Goal: Task Accomplishment & Management: Complete application form

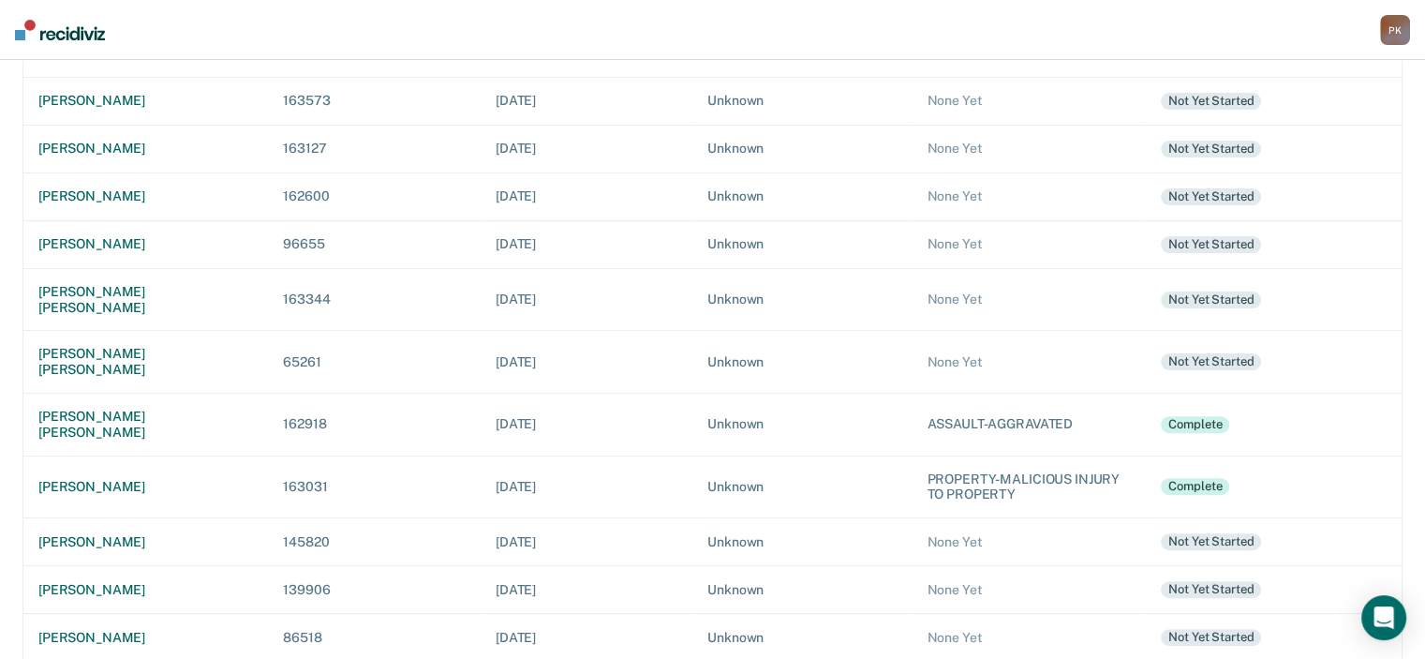
scroll to position [562, 0]
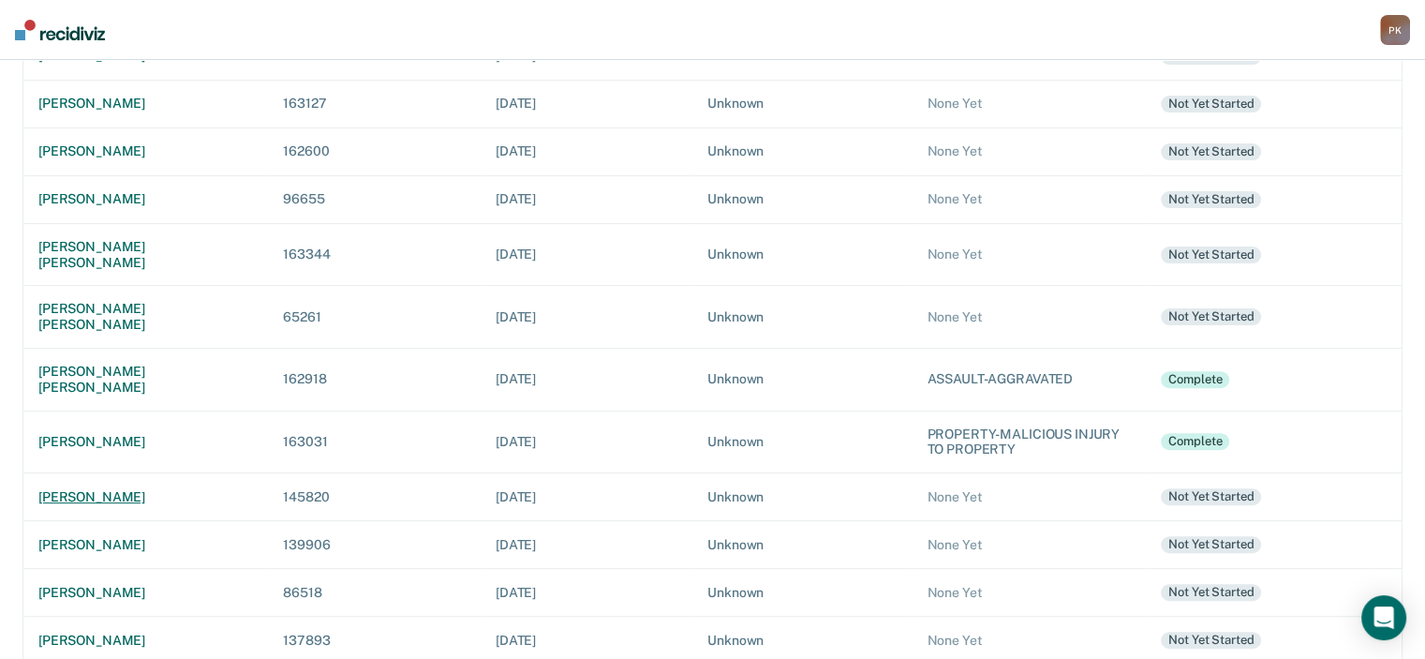
click at [131, 489] on div "[PERSON_NAME]" at bounding box center [145, 497] width 215 height 16
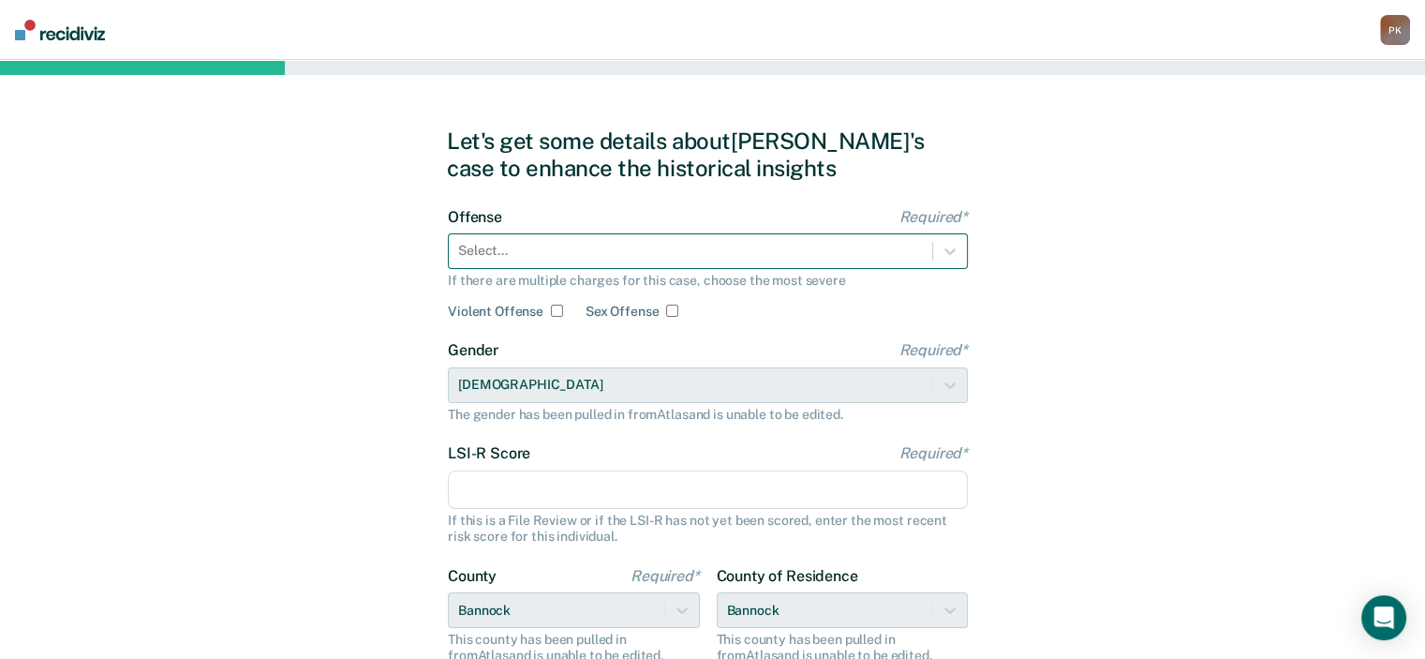
click at [904, 258] on div at bounding box center [690, 251] width 465 height 20
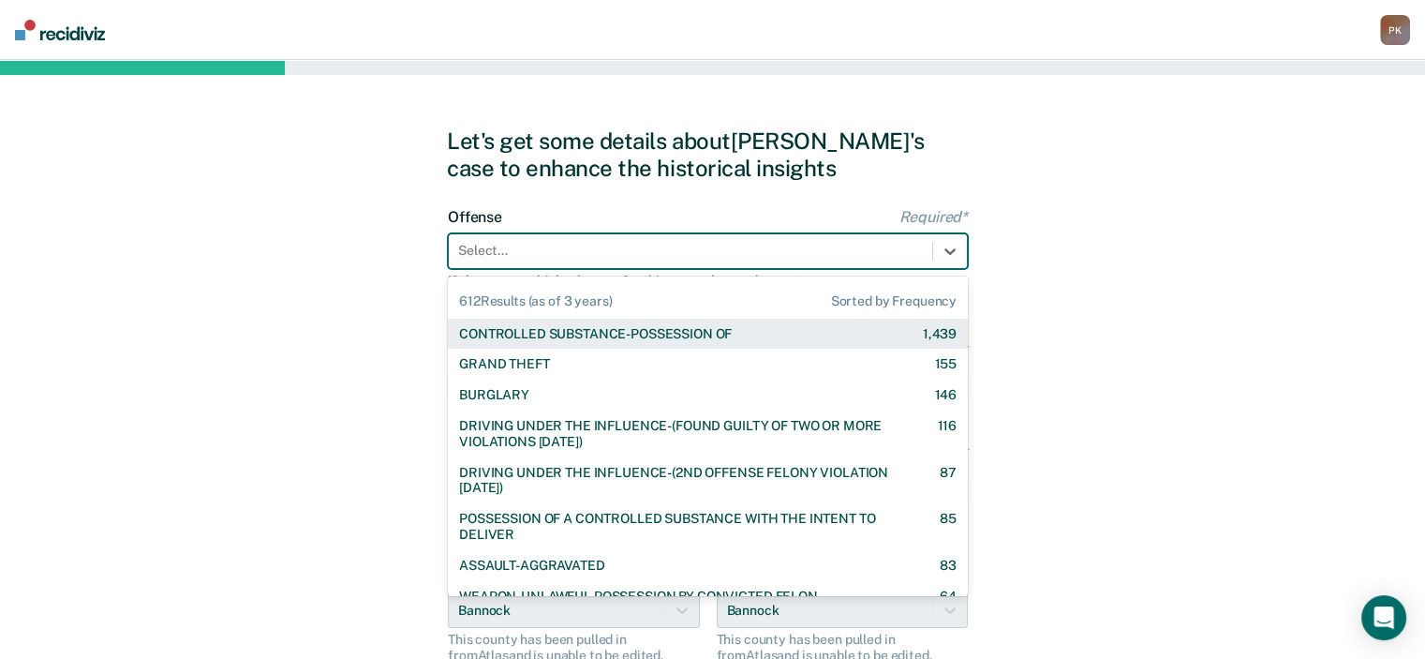
click at [857, 337] on div "CONTROLLED SUBSTANCE-POSSESSION OF 1,439" at bounding box center [708, 334] width 498 height 16
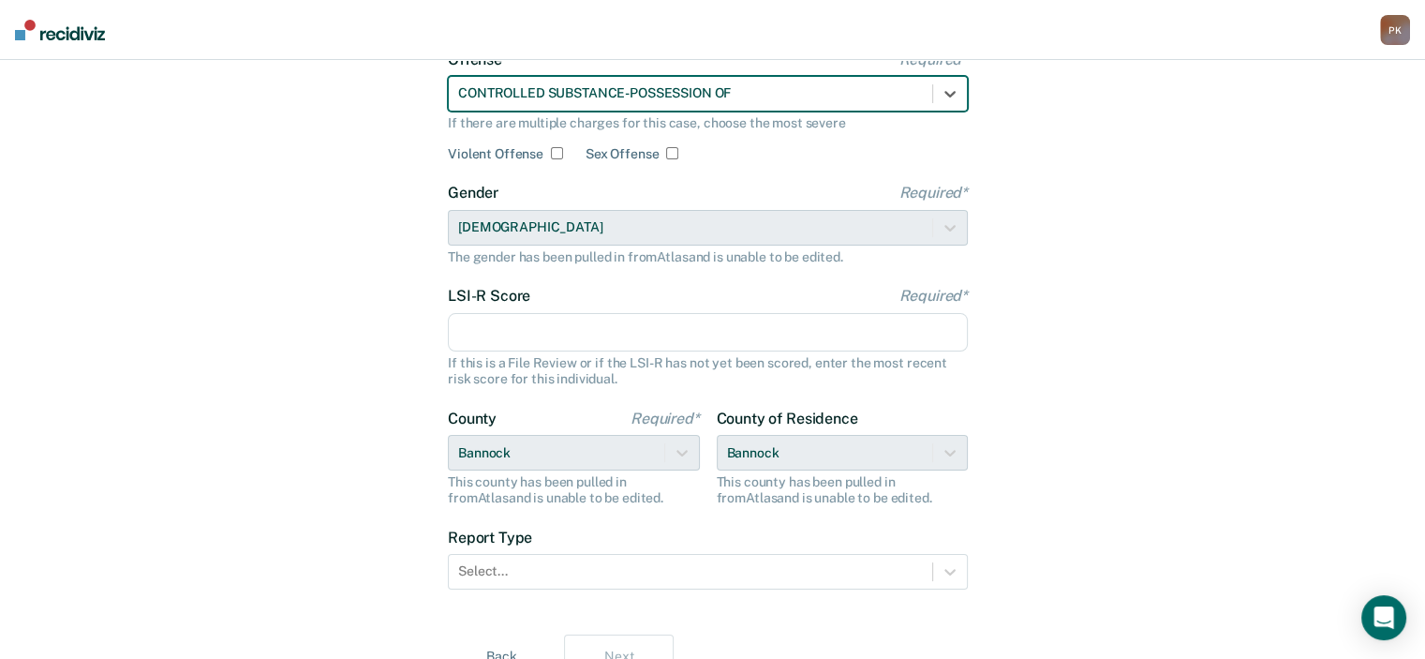
scroll to position [187, 0]
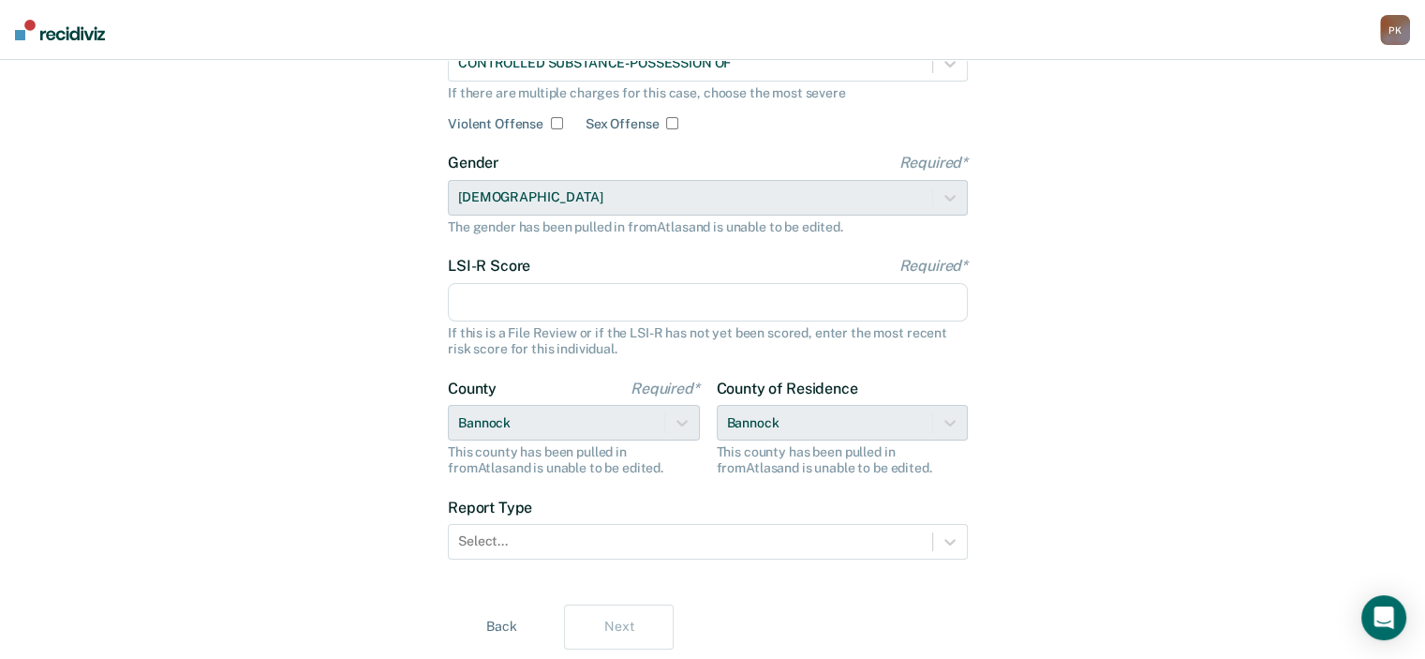
click at [840, 305] on input "LSI-R Score Required*" at bounding box center [708, 302] width 520 height 39
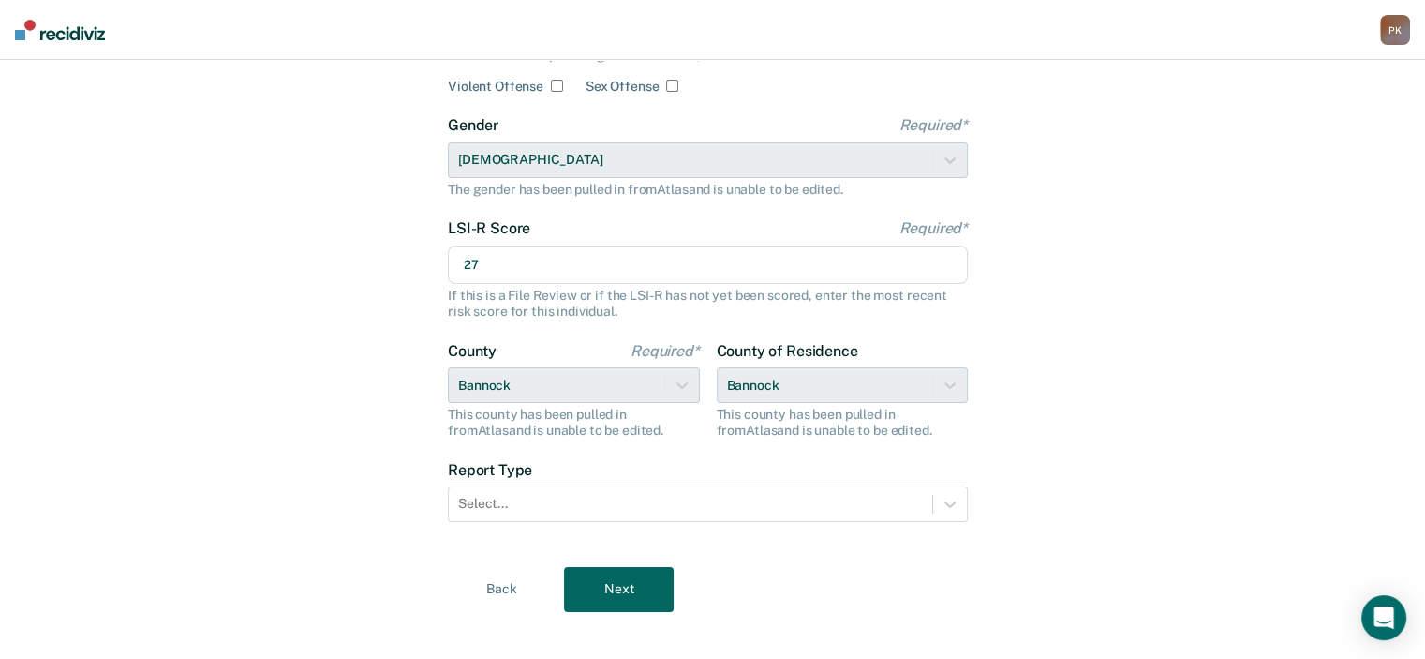
scroll to position [245, 0]
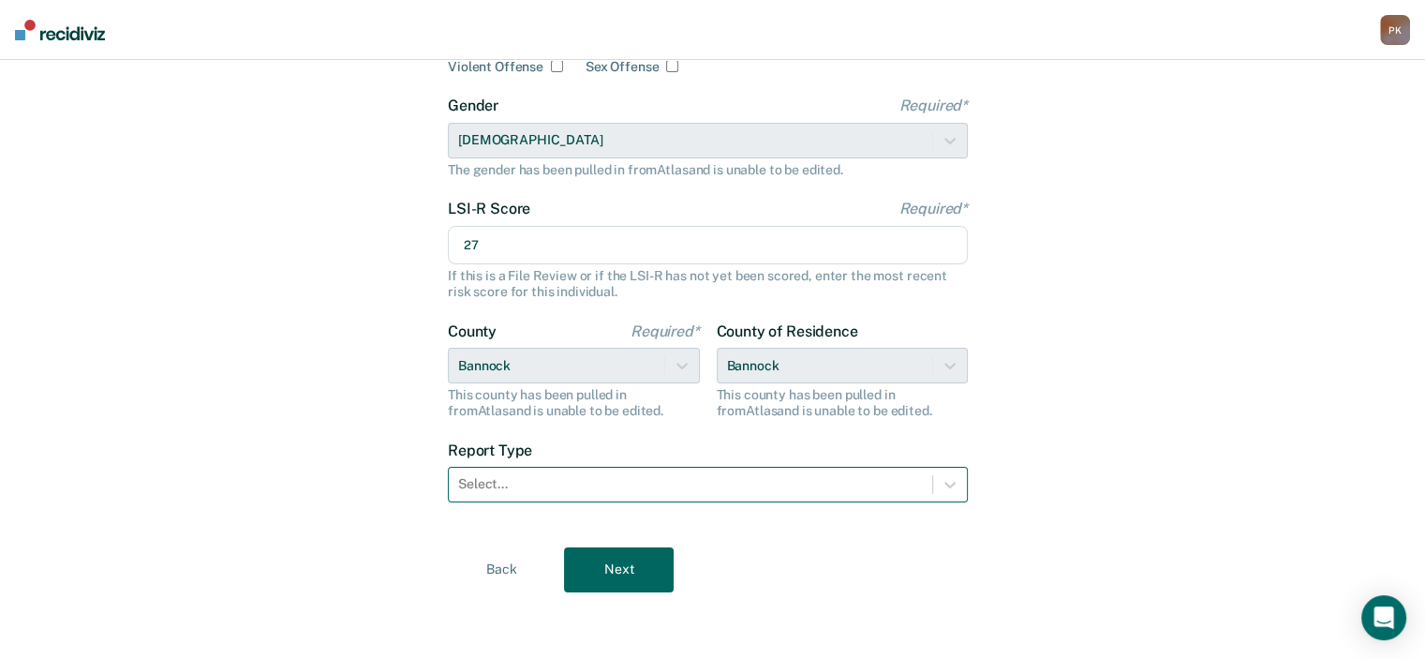
type input "27"
click at [834, 483] on div at bounding box center [690, 484] width 465 height 20
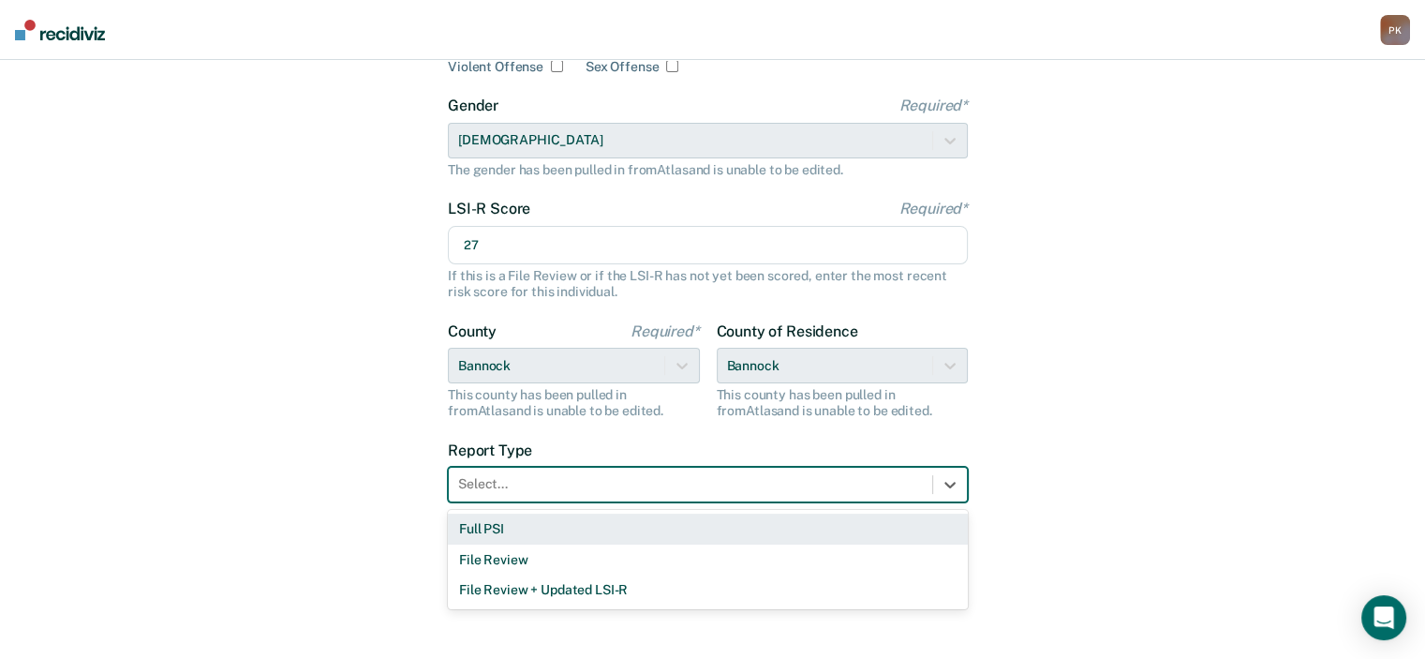
drag, startPoint x: 806, startPoint y: 512, endPoint x: 847, endPoint y: 529, distance: 44.9
click at [806, 513] on div "Full PSI" at bounding box center [708, 528] width 520 height 31
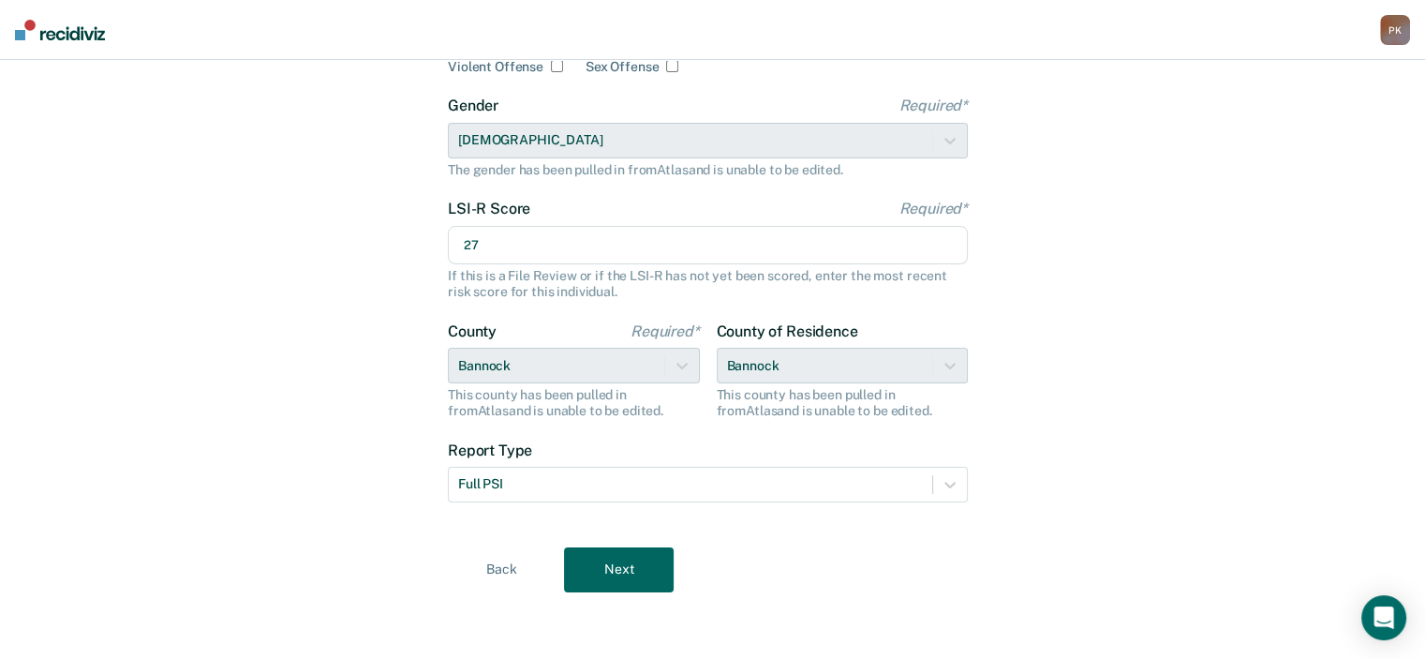
click at [587, 572] on button "Next" at bounding box center [619, 569] width 110 height 45
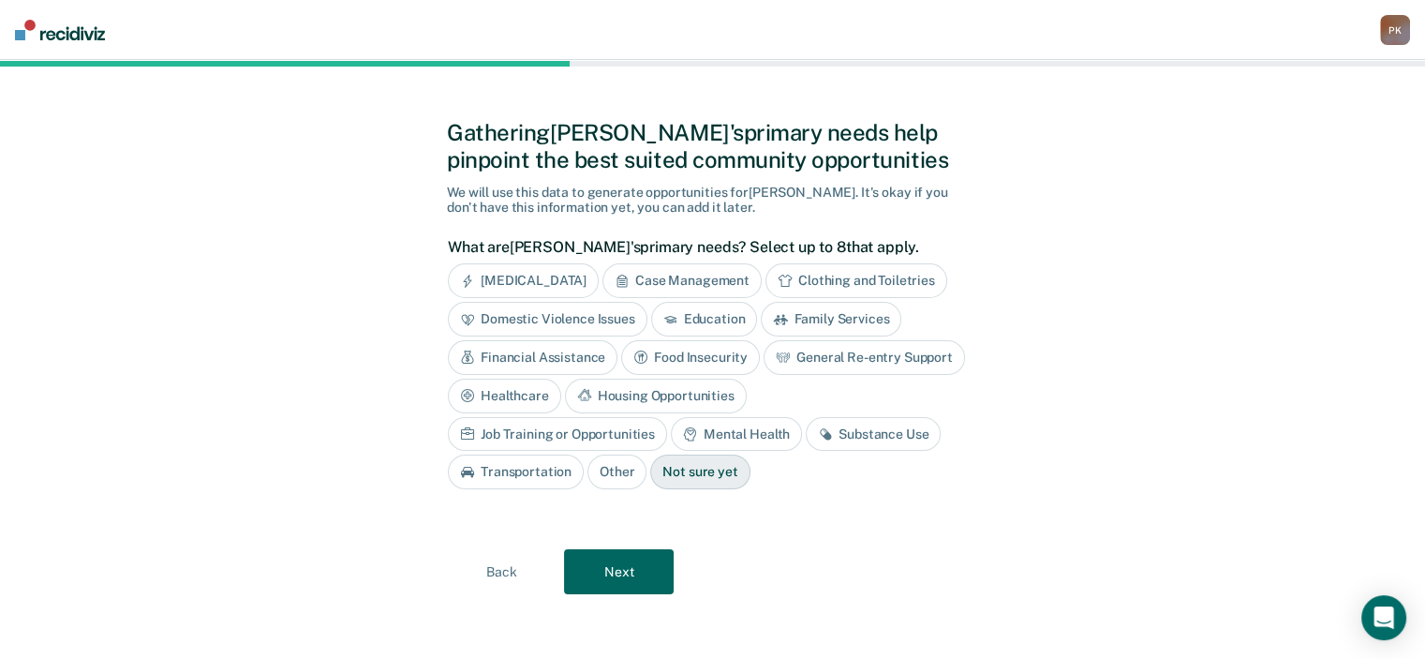
click at [702, 318] on div "Education" at bounding box center [704, 319] width 107 height 35
click at [584, 351] on div "Financial Assistance" at bounding box center [533, 357] width 170 height 35
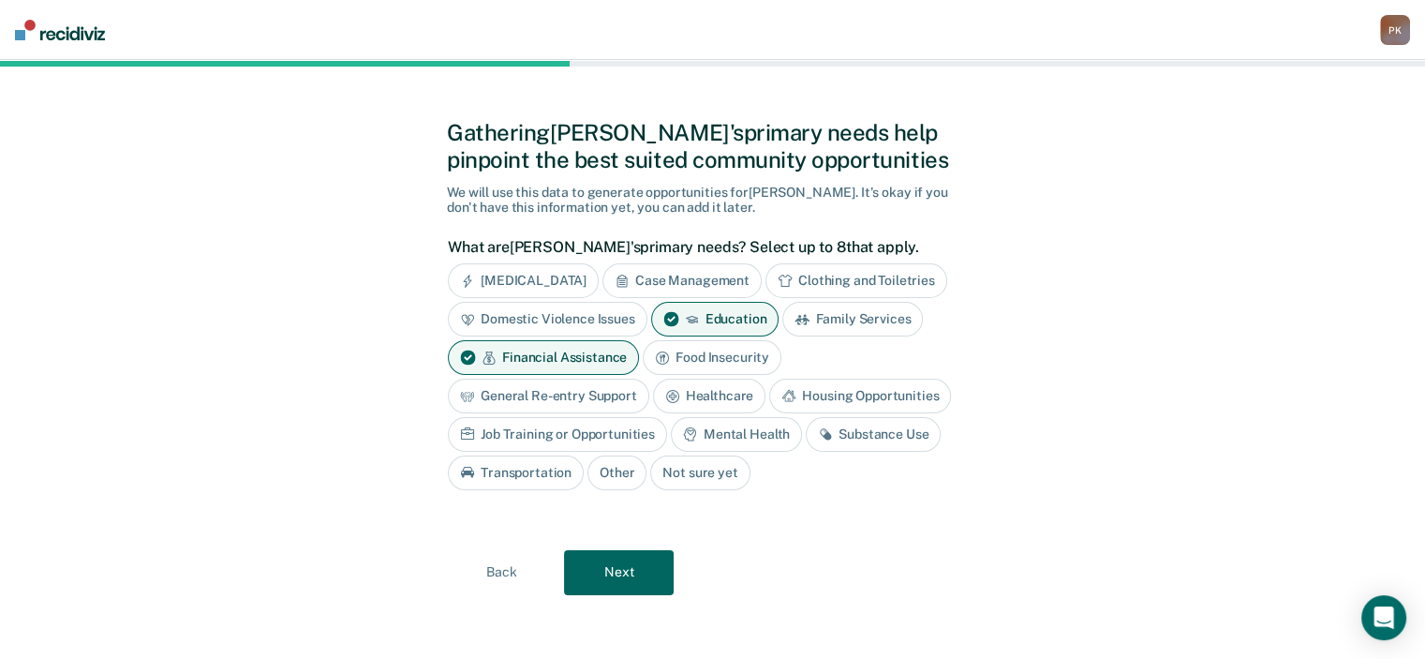
drag, startPoint x: 862, startPoint y: 432, endPoint x: 716, endPoint y: 584, distance: 210.7
click at [862, 432] on div "Substance Use" at bounding box center [873, 434] width 135 height 35
click at [598, 576] on button "Next" at bounding box center [619, 572] width 110 height 45
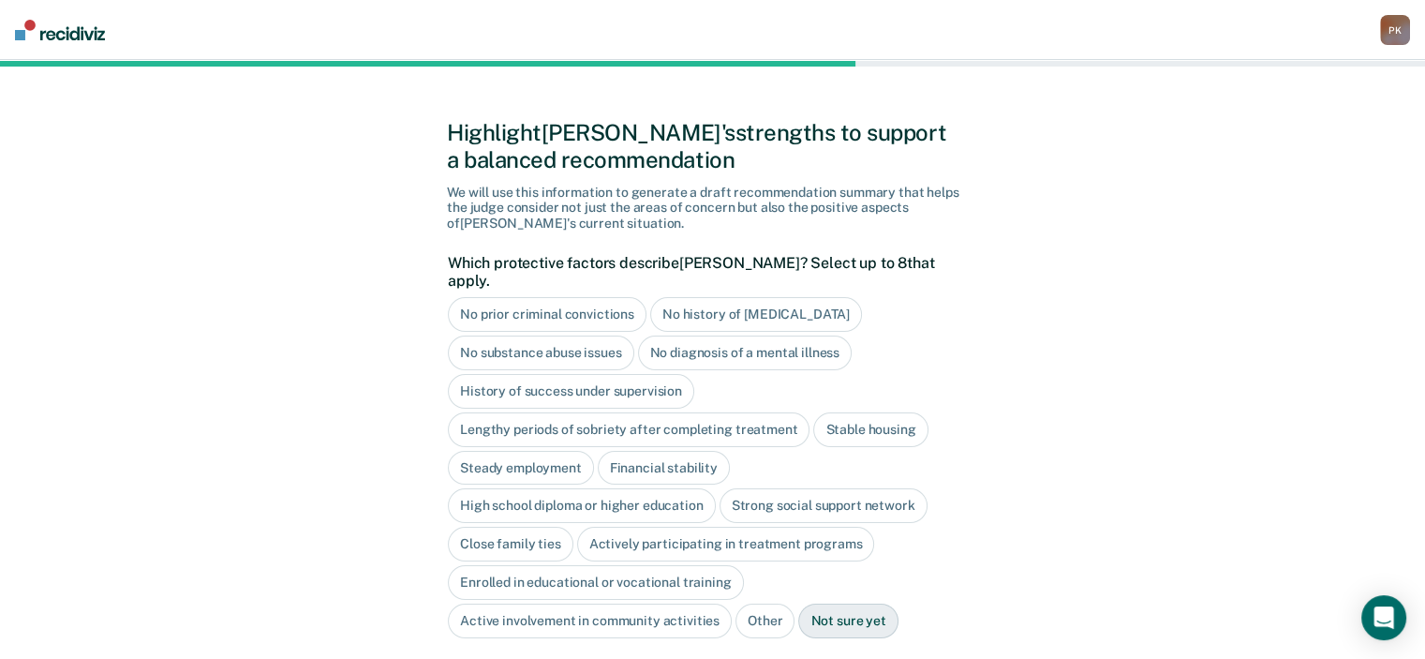
click at [537, 297] on div "No prior criminal convictions" at bounding box center [547, 314] width 199 height 35
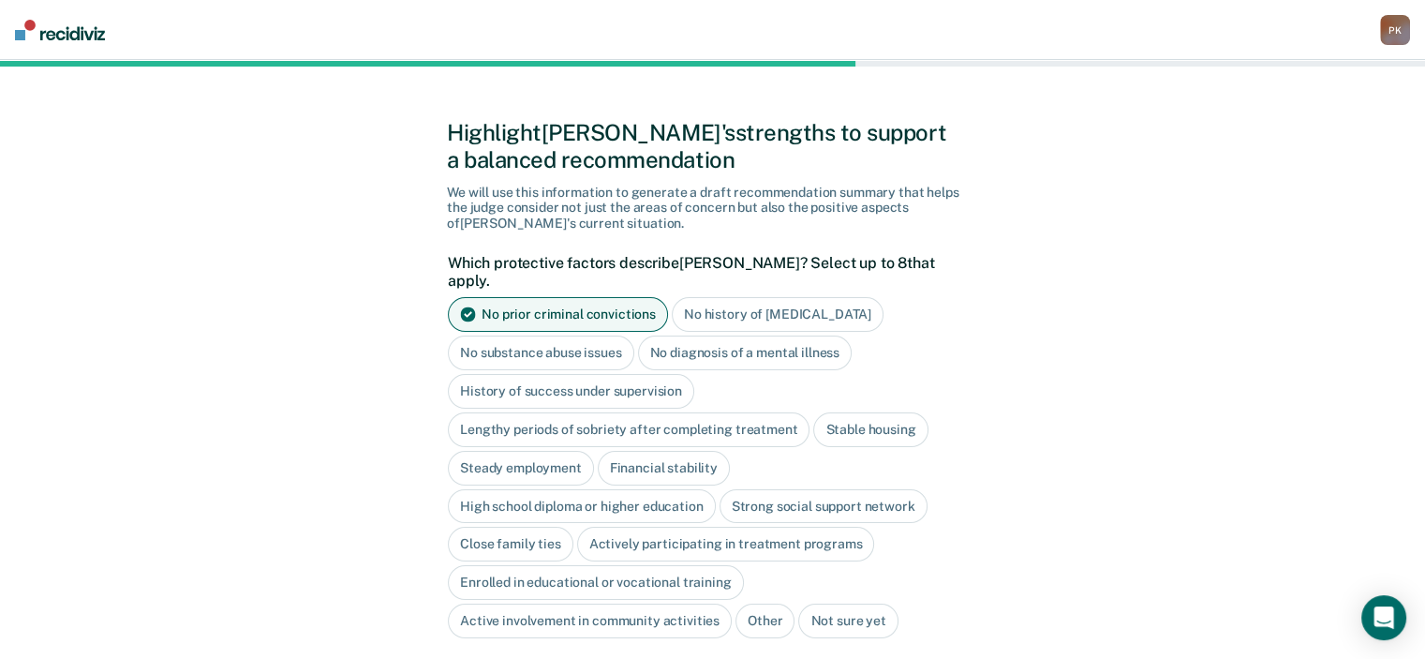
click at [697, 335] on div "No diagnosis of a mental illness" at bounding box center [745, 352] width 215 height 35
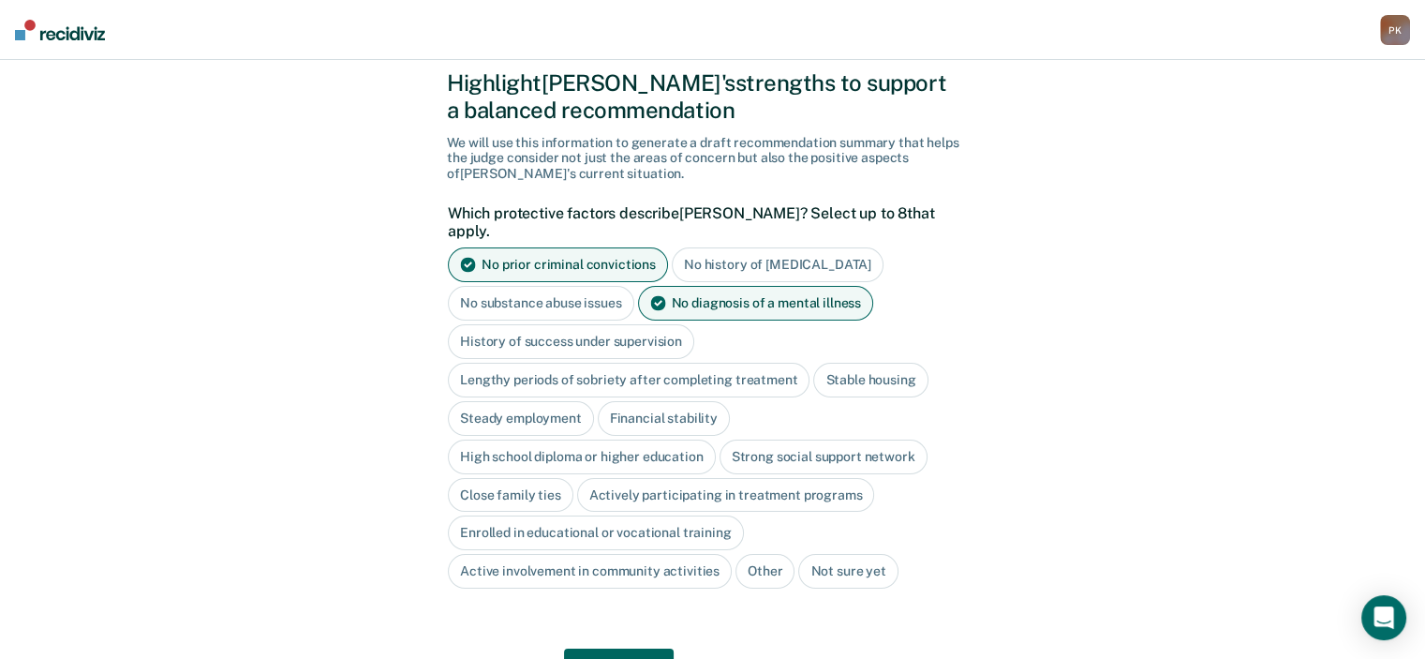
scroll to position [102, 0]
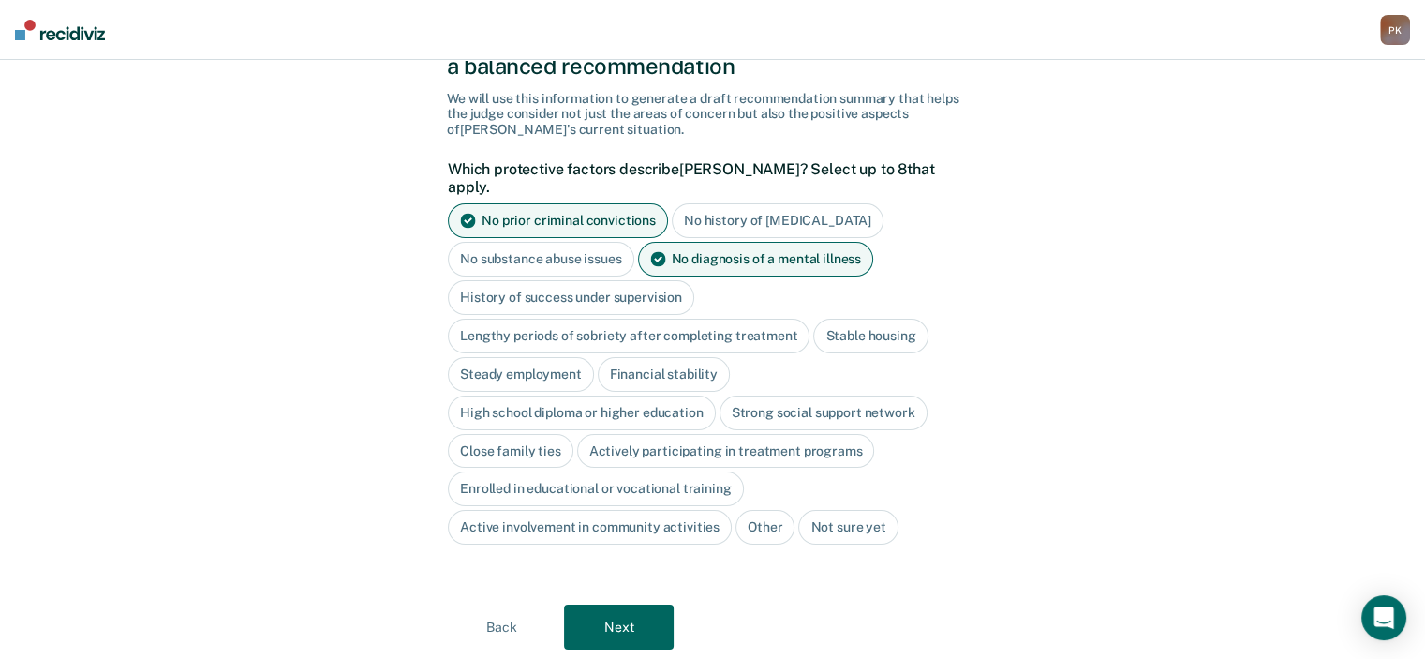
click at [878, 319] on div "Stable housing" at bounding box center [870, 336] width 114 height 35
click at [533, 357] on div "Steady employment" at bounding box center [521, 374] width 146 height 35
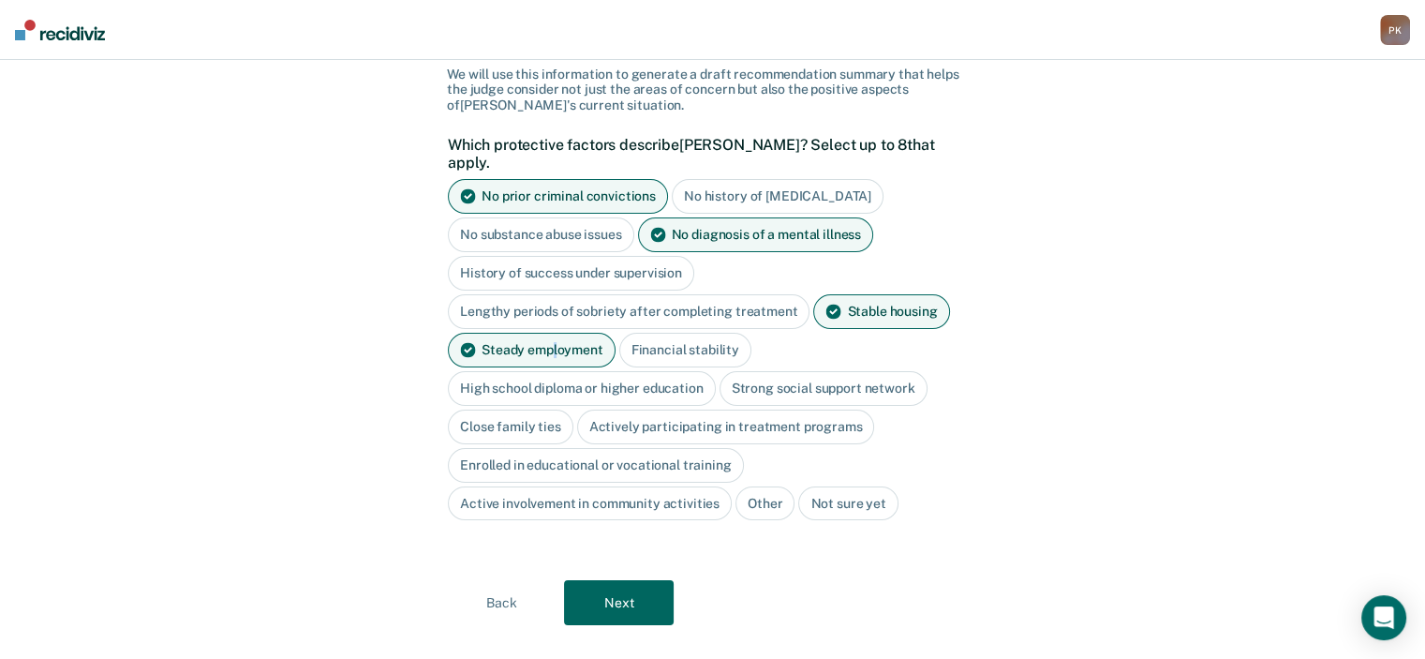
scroll to position [139, 0]
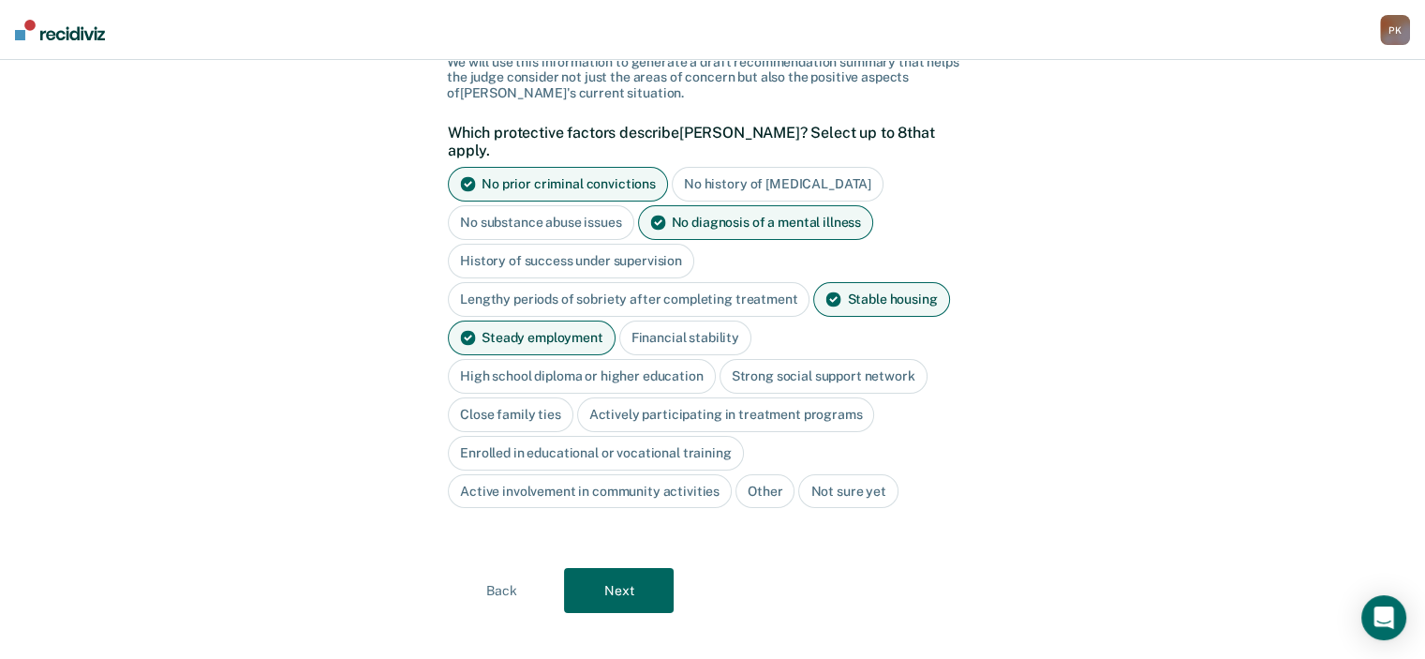
click at [533, 397] on div "Close family ties" at bounding box center [511, 414] width 126 height 35
click at [851, 397] on div "Actively participating in treatment programs" at bounding box center [748, 414] width 298 height 35
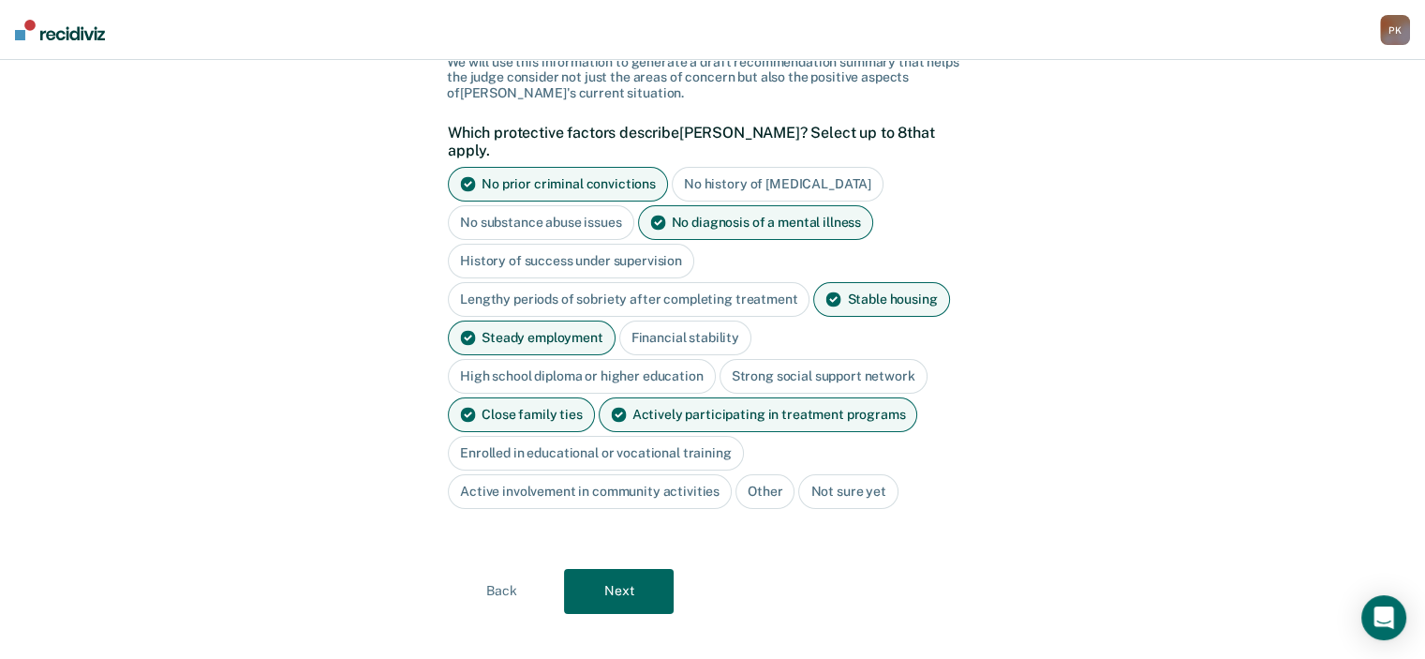
drag, startPoint x: 618, startPoint y: 564, endPoint x: 742, endPoint y: 542, distance: 125.7
click at [618, 569] on button "Next" at bounding box center [619, 591] width 110 height 45
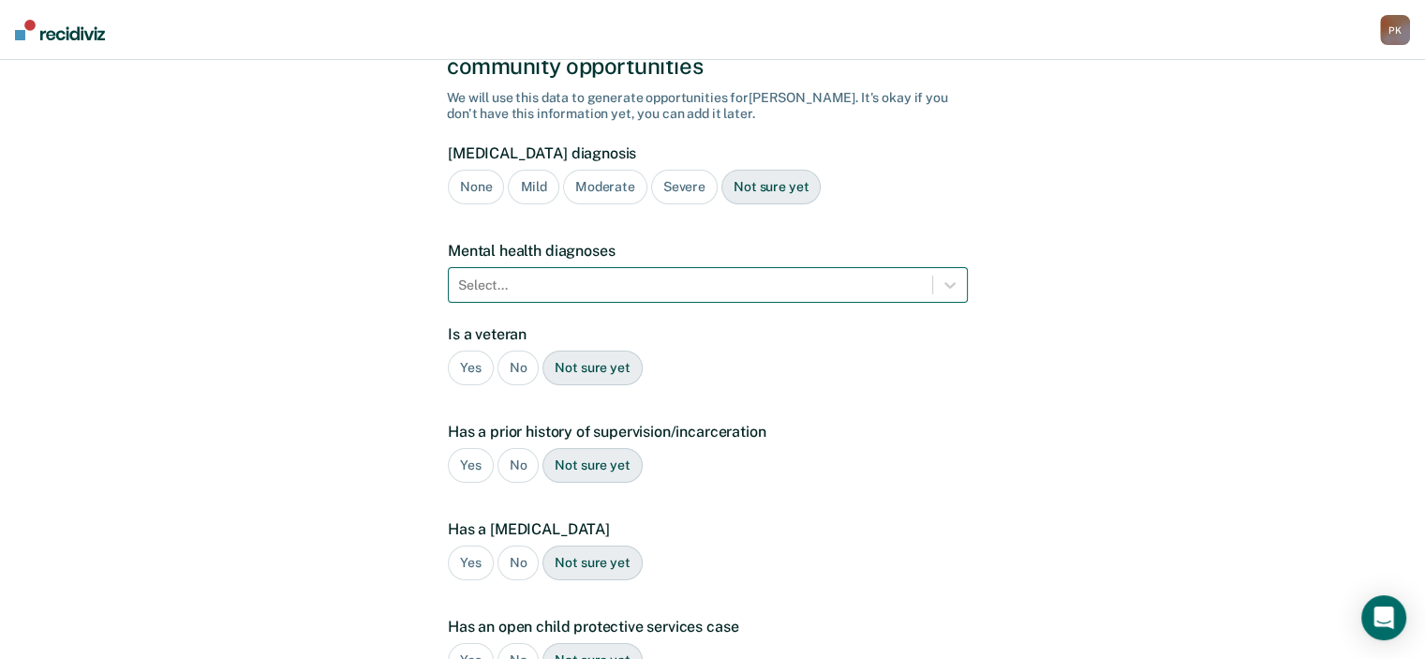
scroll to position [0, 0]
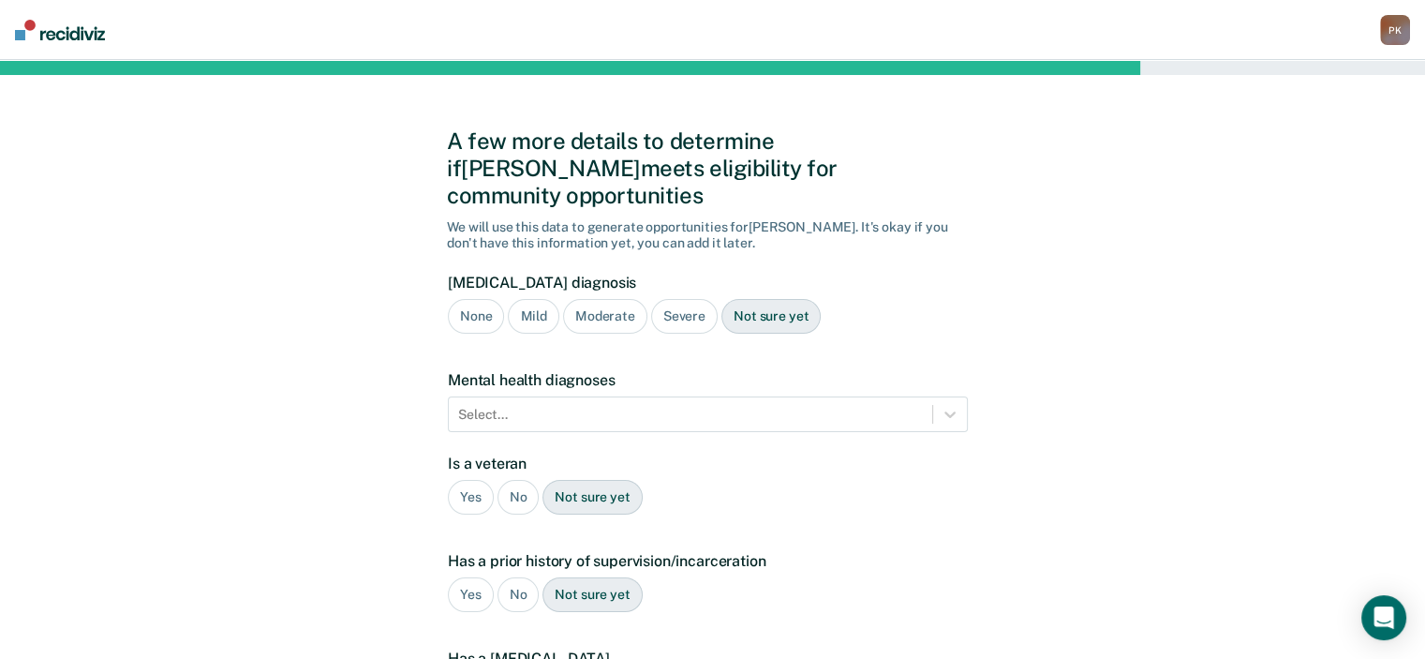
click at [683, 299] on div "Severe" at bounding box center [684, 316] width 67 height 35
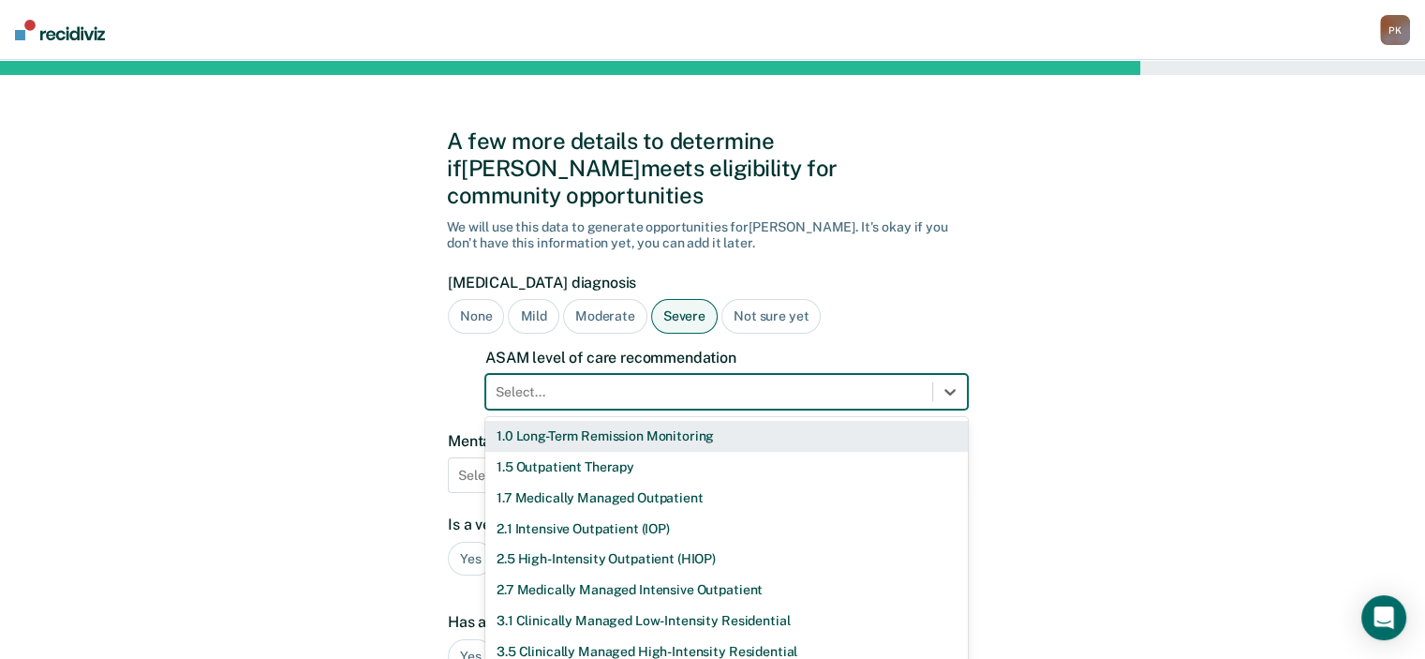
click at [735, 372] on form "[MEDICAL_DATA] diagnosis None Mild Moderate Severe Not sure yet ASAM level of c…" at bounding box center [708, 638] width 520 height 729
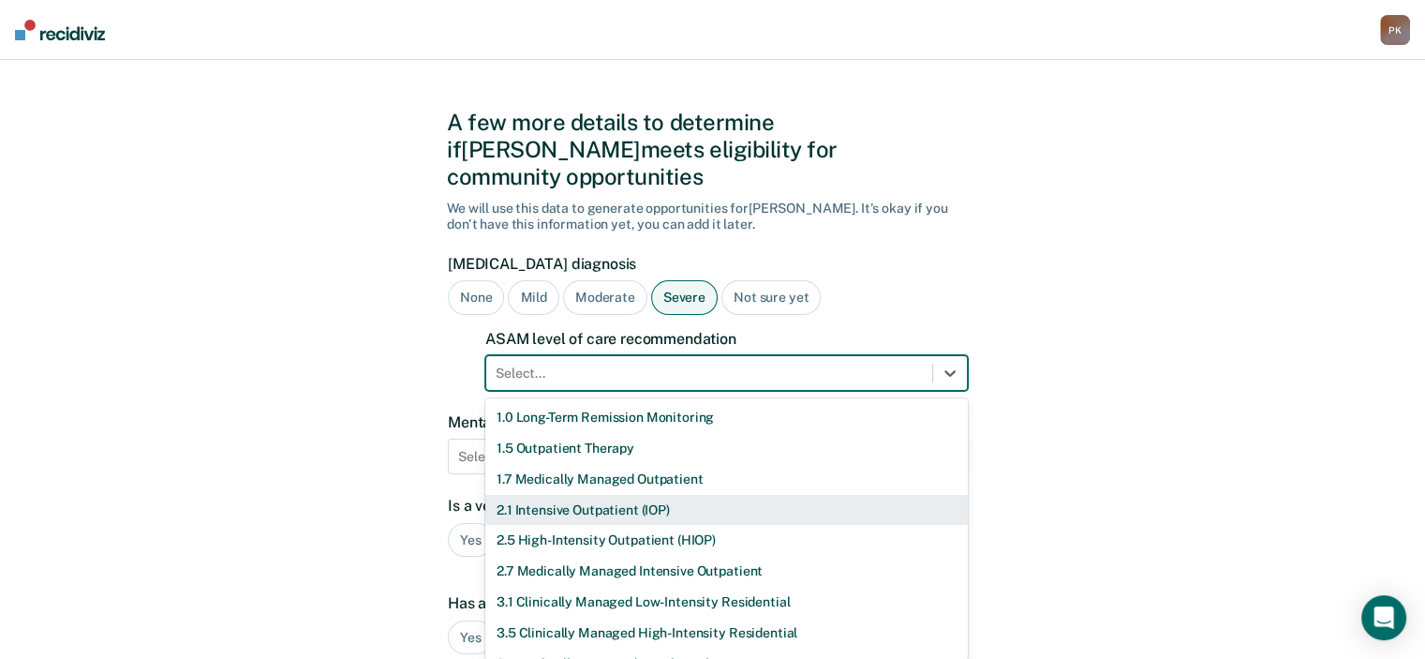
click at [691, 495] on div "2.1 Intensive Outpatient (IOP)" at bounding box center [726, 510] width 483 height 31
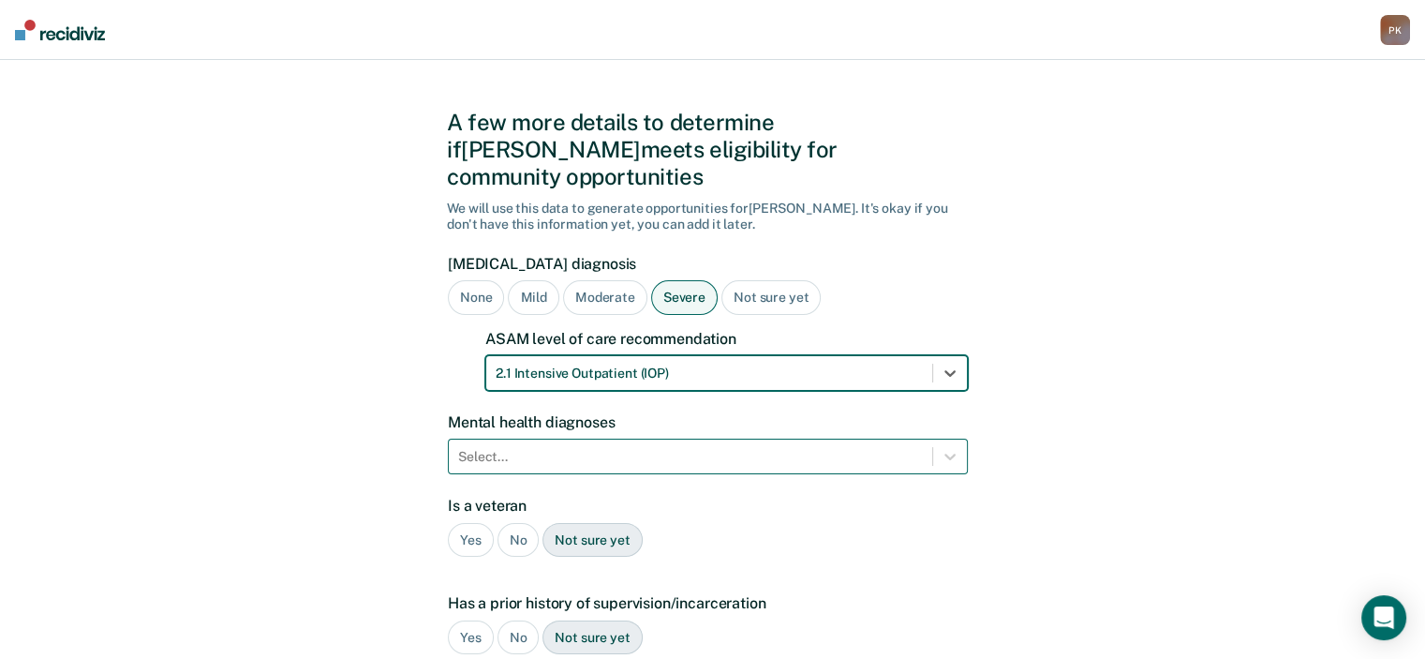
click at [896, 439] on div "Select..." at bounding box center [708, 457] width 520 height 36
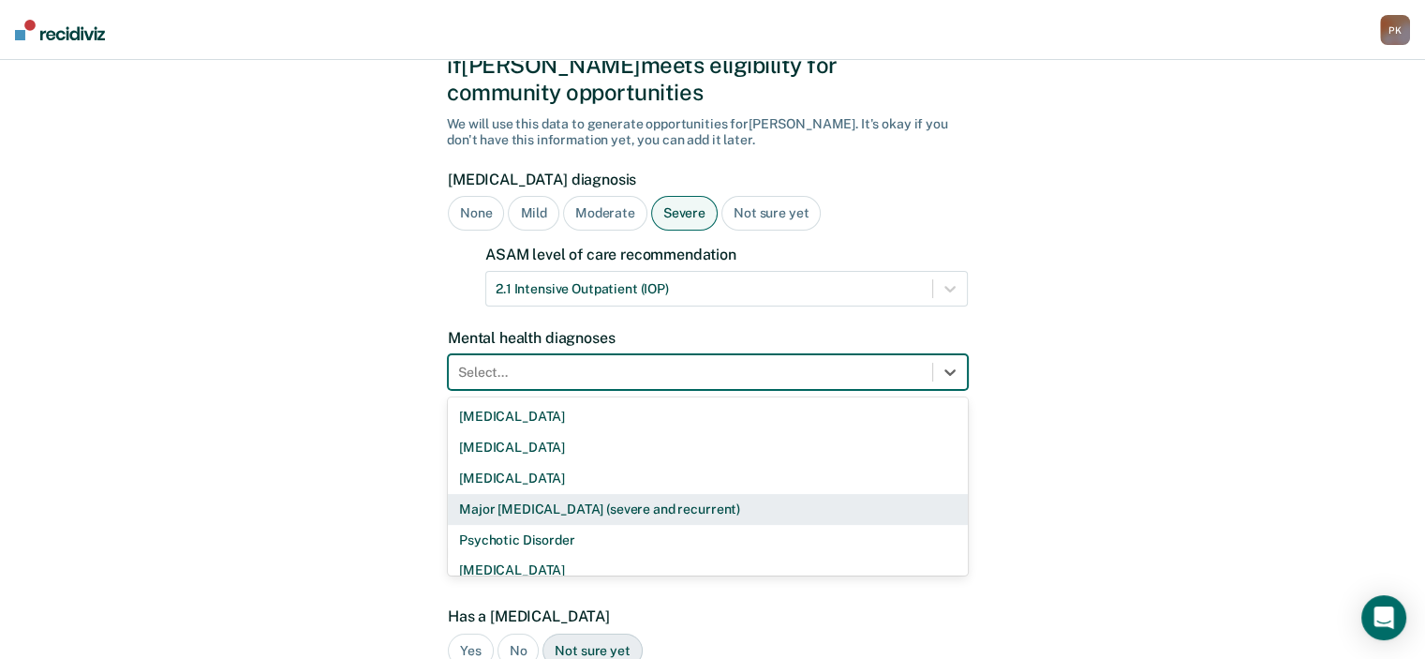
scroll to position [105, 0]
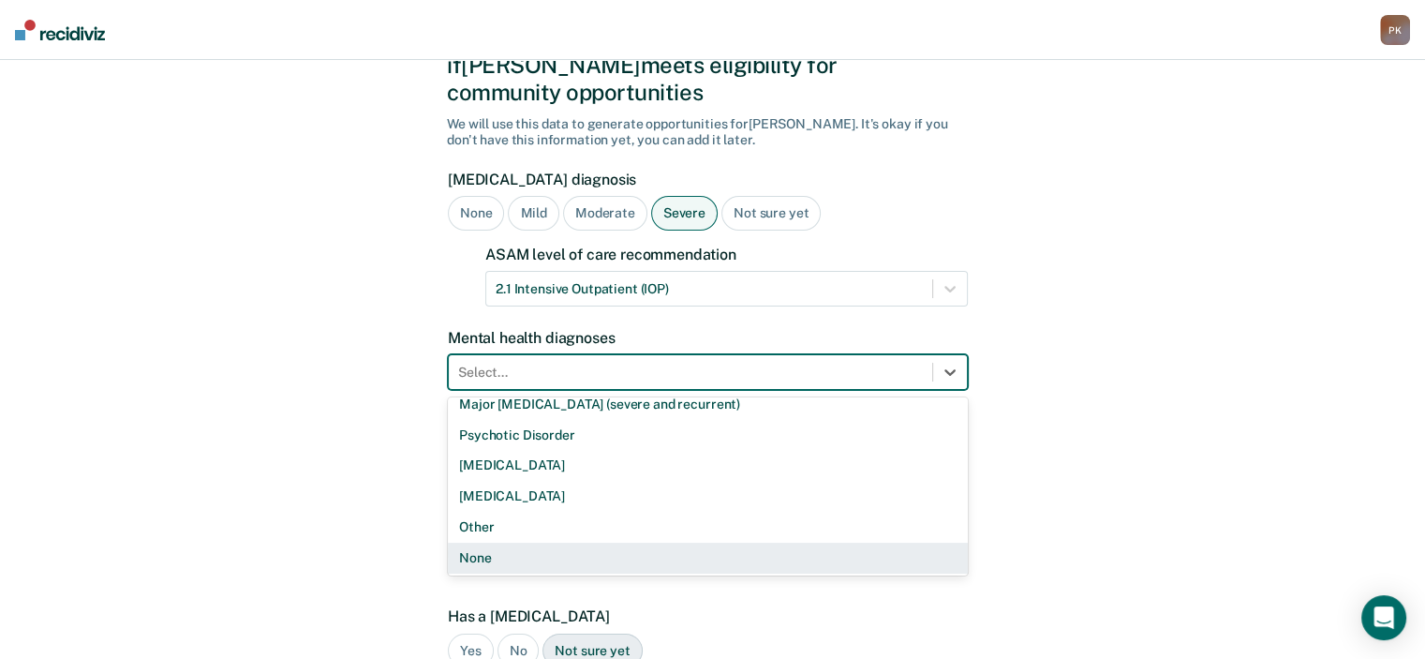
click at [510, 543] on div "None" at bounding box center [708, 558] width 520 height 31
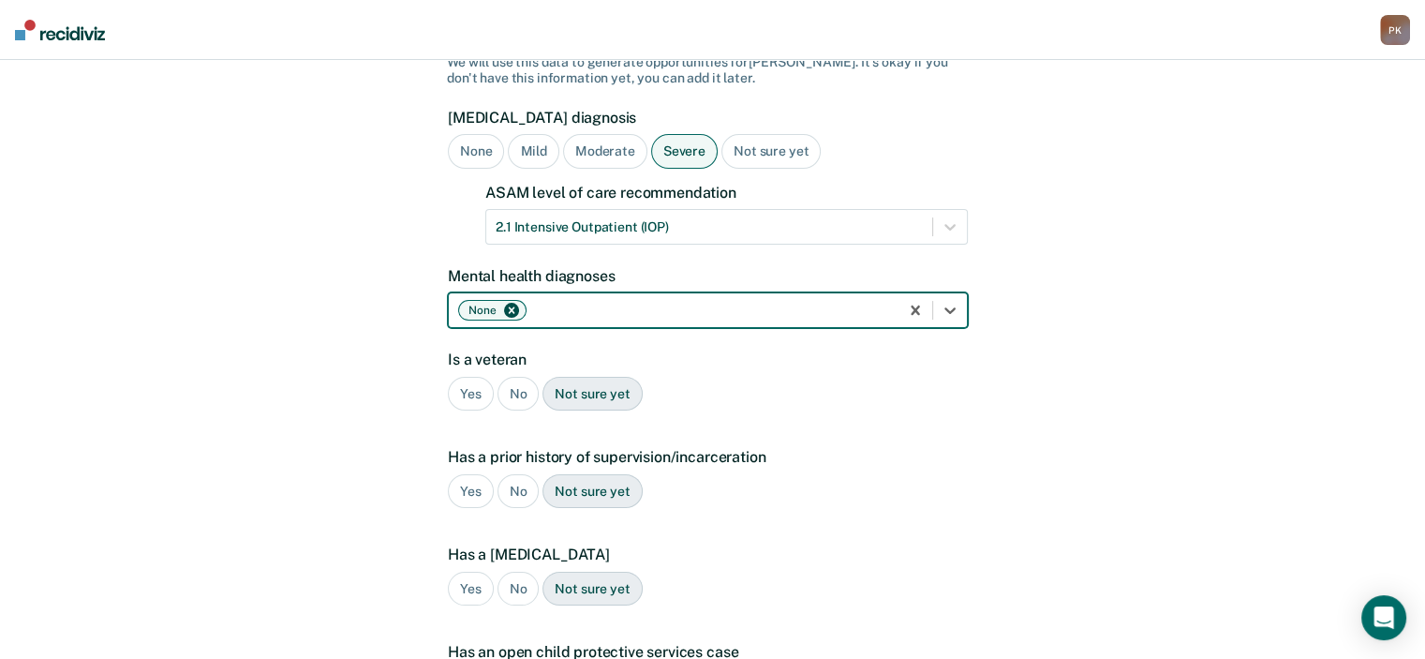
scroll to position [197, 0]
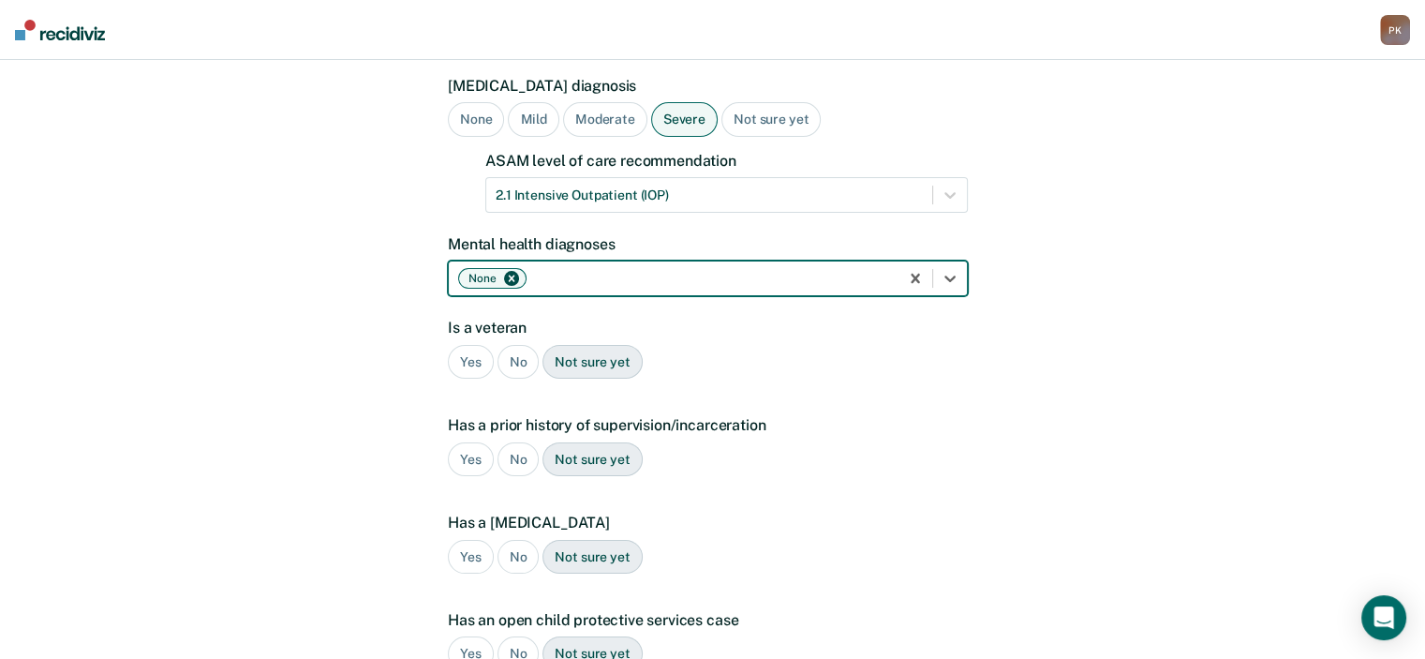
click at [513, 345] on div "No" at bounding box center [519, 362] width 42 height 35
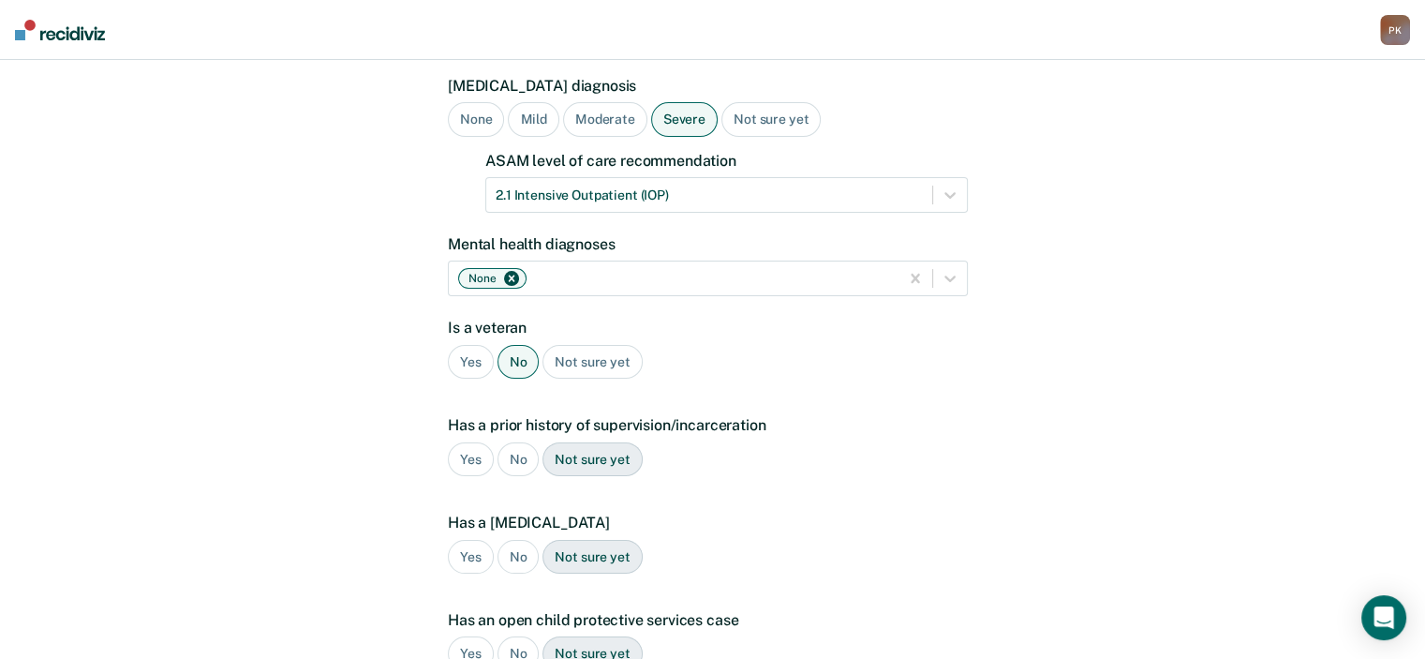
click at [465, 442] on div "Yes" at bounding box center [471, 459] width 46 height 35
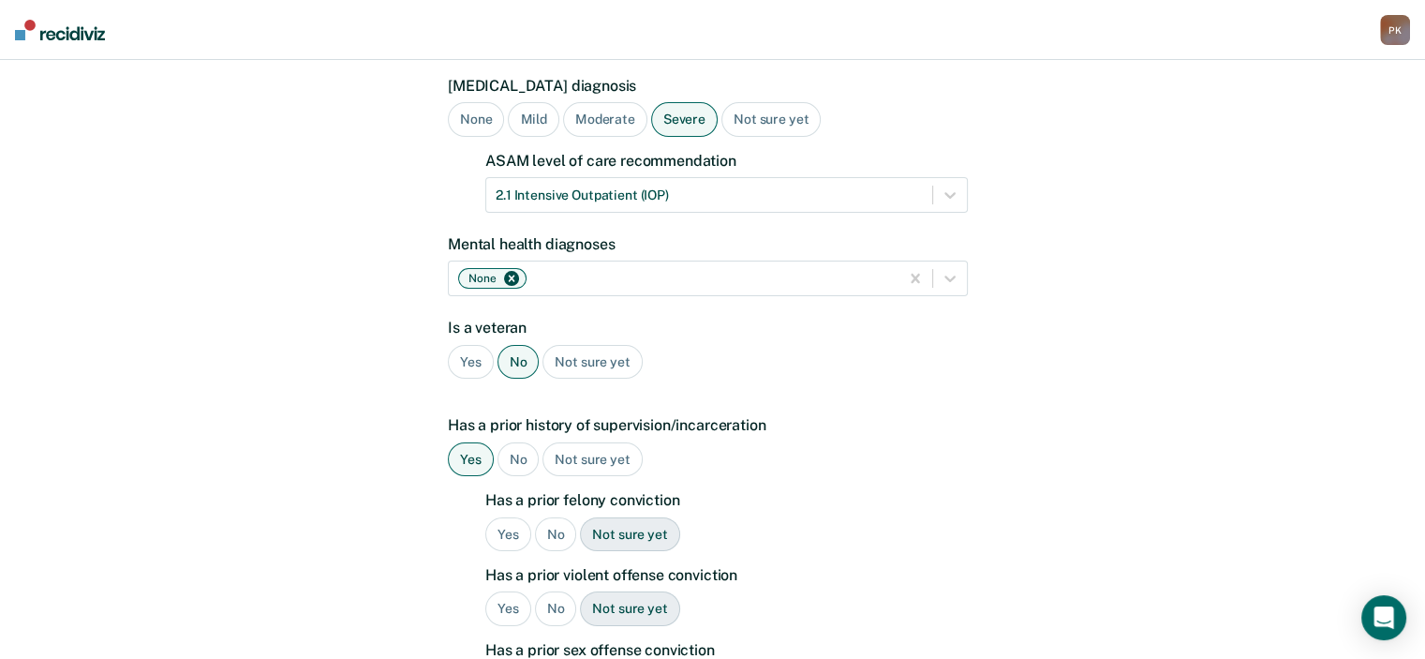
drag, startPoint x: 510, startPoint y: 502, endPoint x: 718, endPoint y: 500, distance: 208.0
click at [510, 517] on div "Yes" at bounding box center [508, 534] width 46 height 35
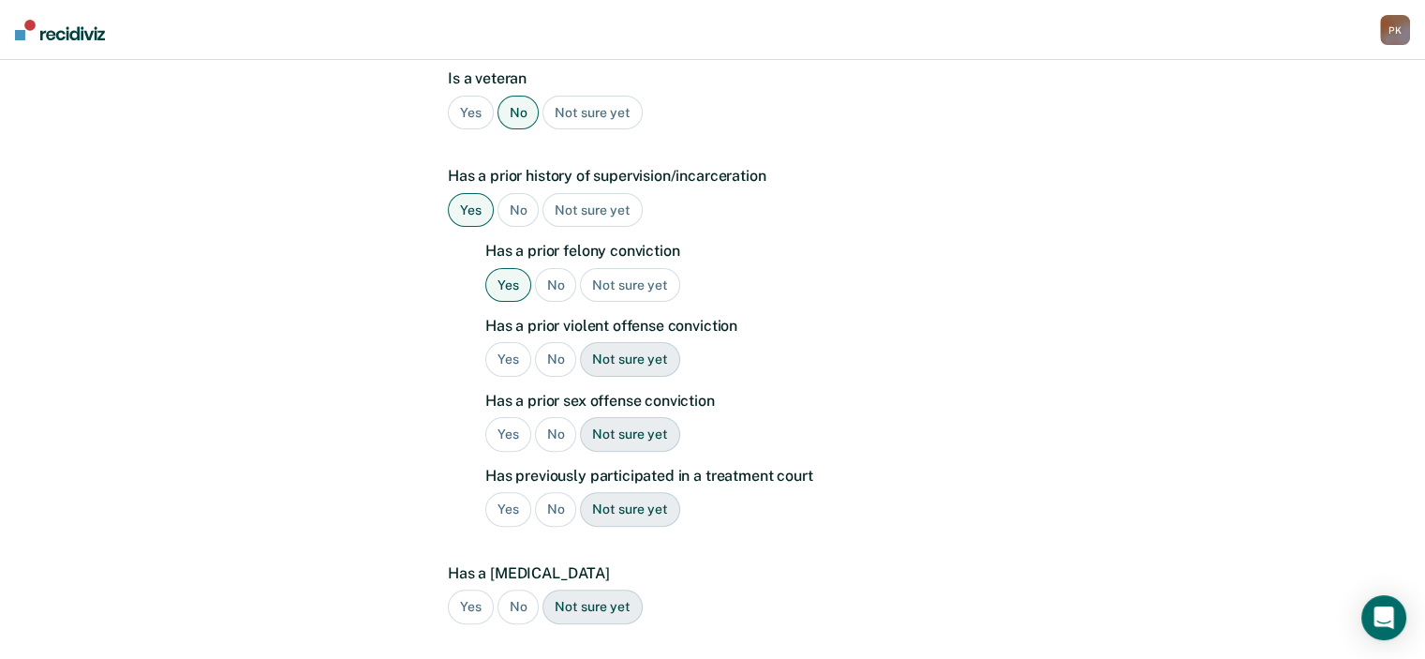
scroll to position [478, 0]
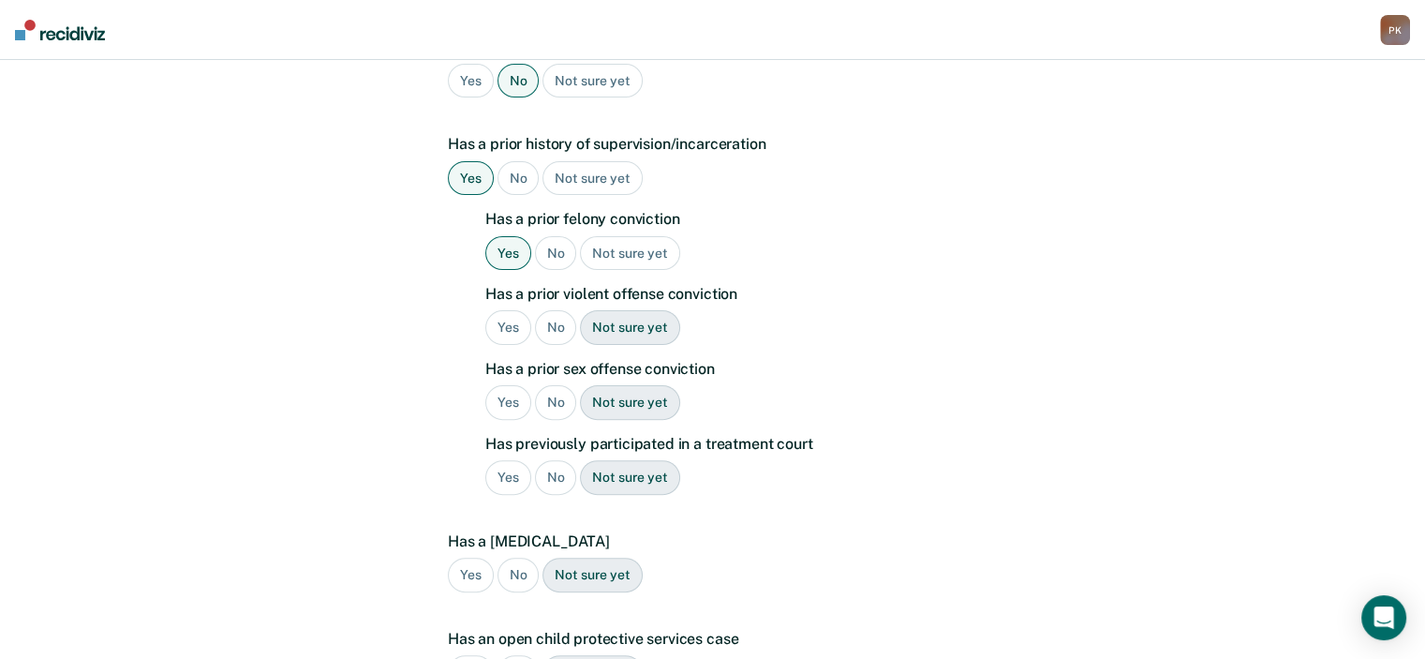
click at [556, 310] on div "No" at bounding box center [556, 327] width 42 height 35
click at [551, 385] on div "No" at bounding box center [556, 402] width 42 height 35
click at [510, 460] on div "Yes" at bounding box center [508, 477] width 46 height 35
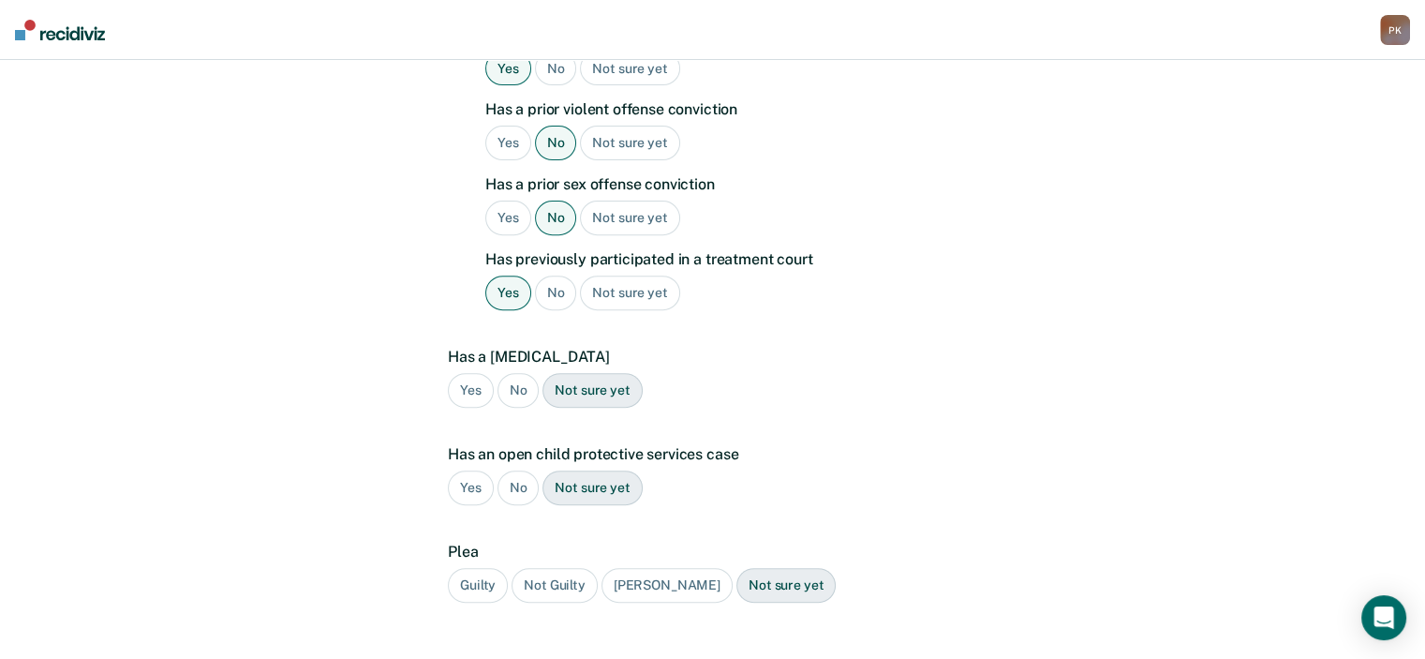
scroll to position [665, 0]
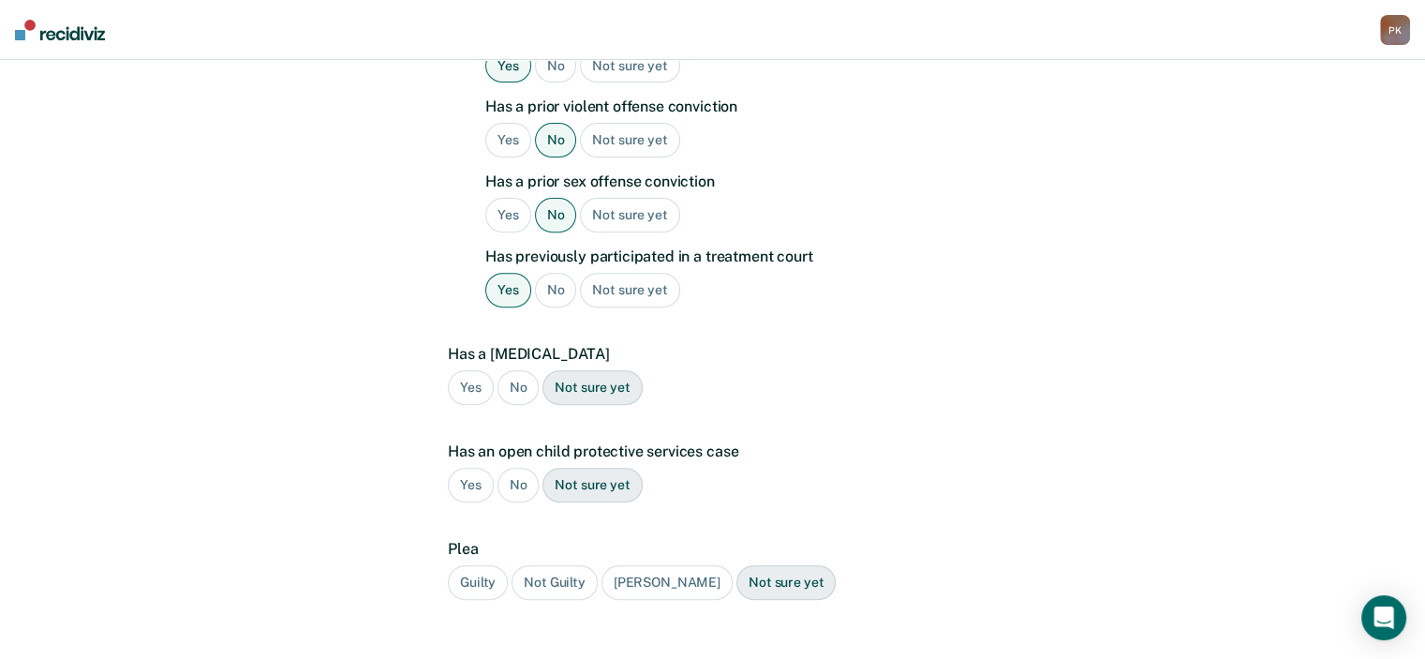
drag, startPoint x: 509, startPoint y: 355, endPoint x: 521, endPoint y: 385, distance: 32.4
click at [510, 370] on div "No" at bounding box center [519, 387] width 42 height 35
click at [521, 468] on div "No" at bounding box center [519, 485] width 42 height 35
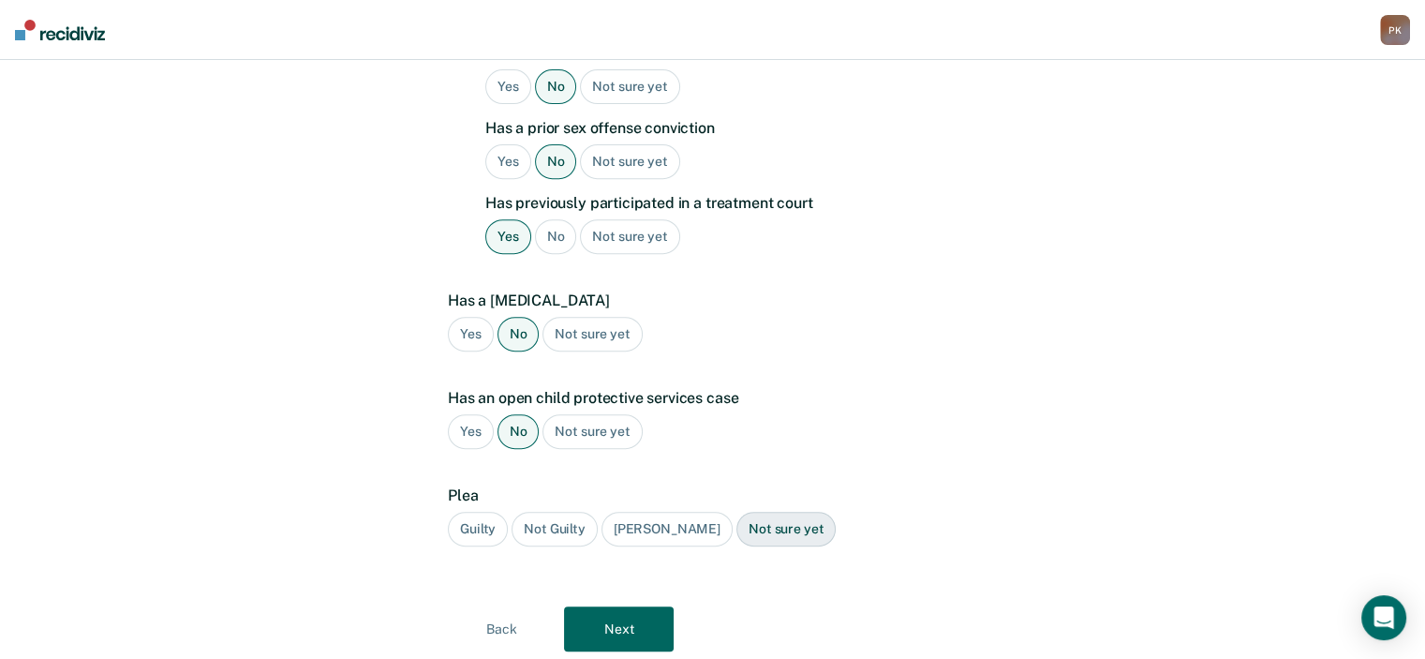
scroll to position [748, 0]
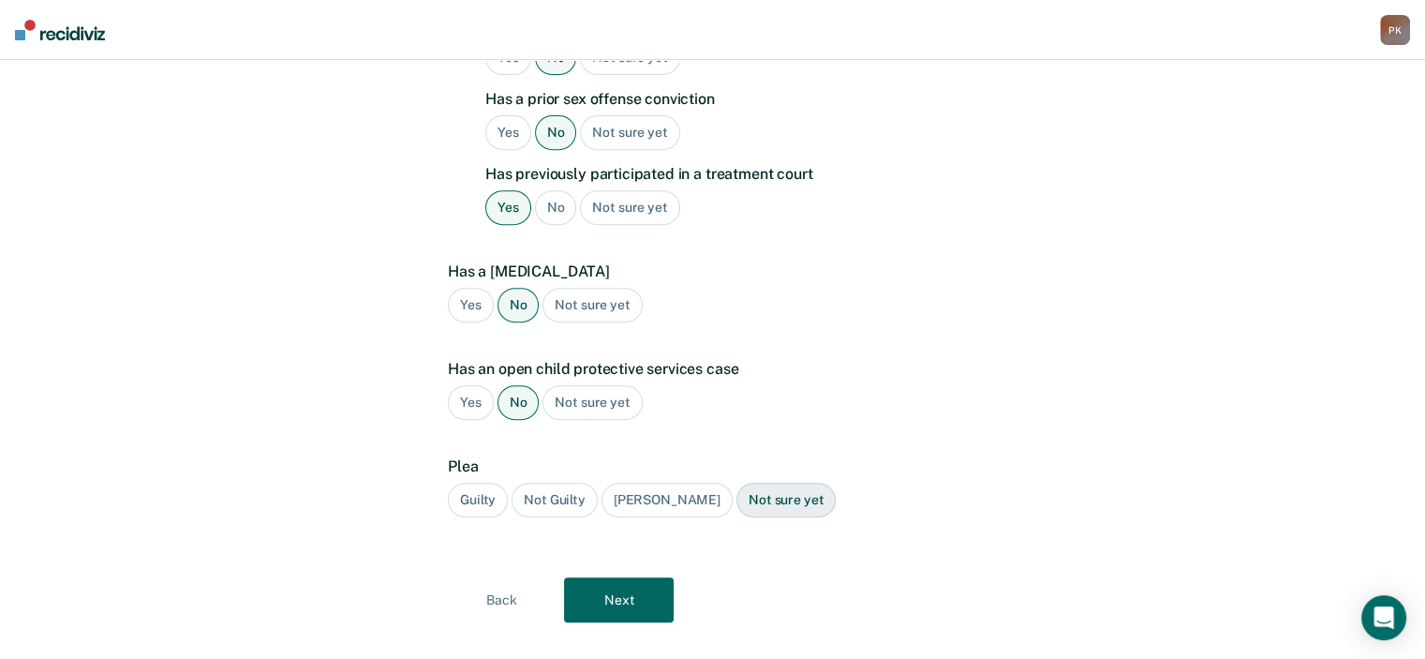
click at [483, 483] on div "Guilty" at bounding box center [478, 500] width 60 height 35
click at [619, 577] on button "Next" at bounding box center [619, 599] width 110 height 45
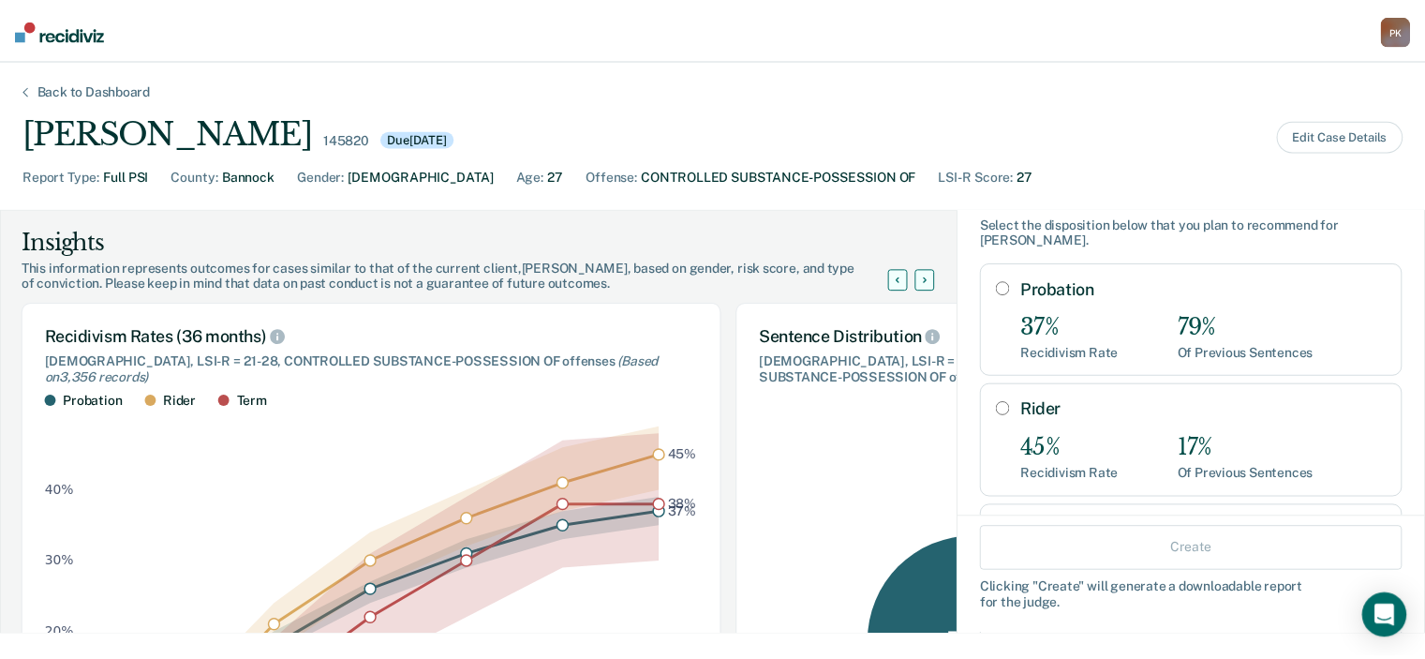
scroll to position [0, 0]
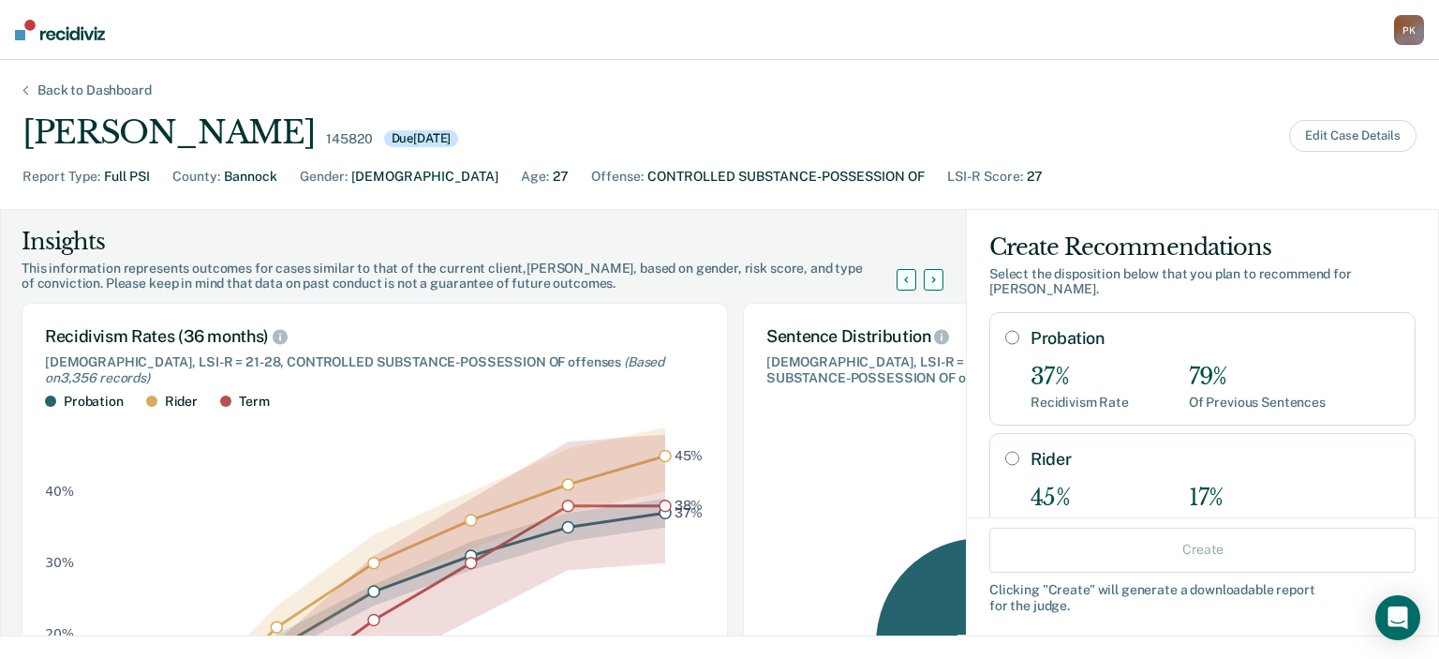
click at [1005, 330] on input "Probation" at bounding box center [1012, 337] width 14 height 15
radio input "true"
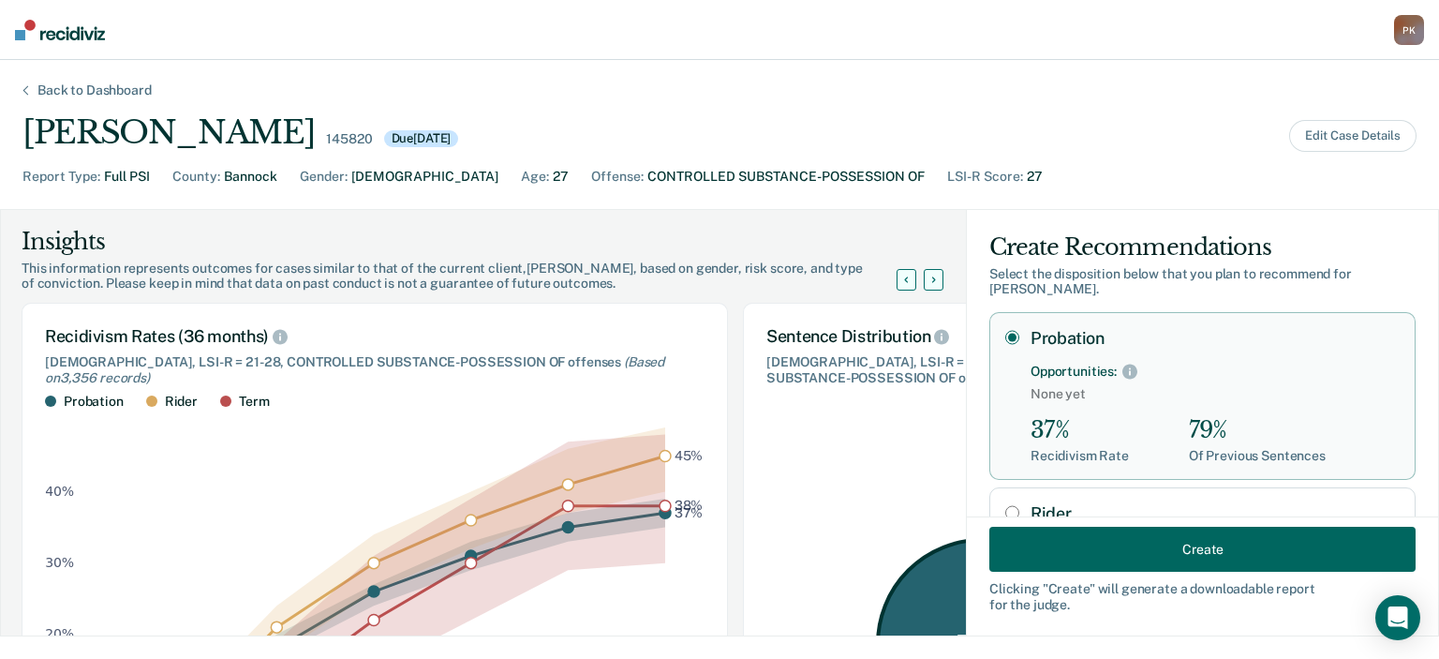
click at [1133, 551] on button "Create" at bounding box center [1202, 549] width 426 height 45
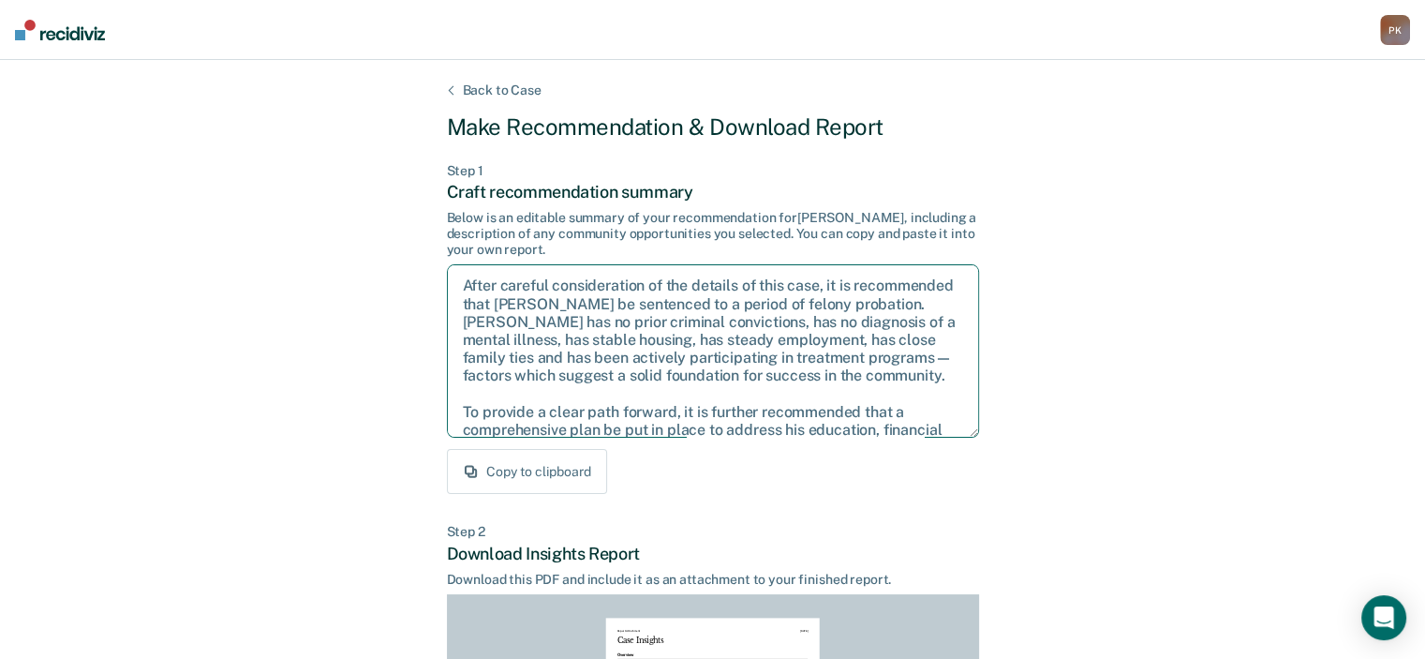
scroll to position [102, 0]
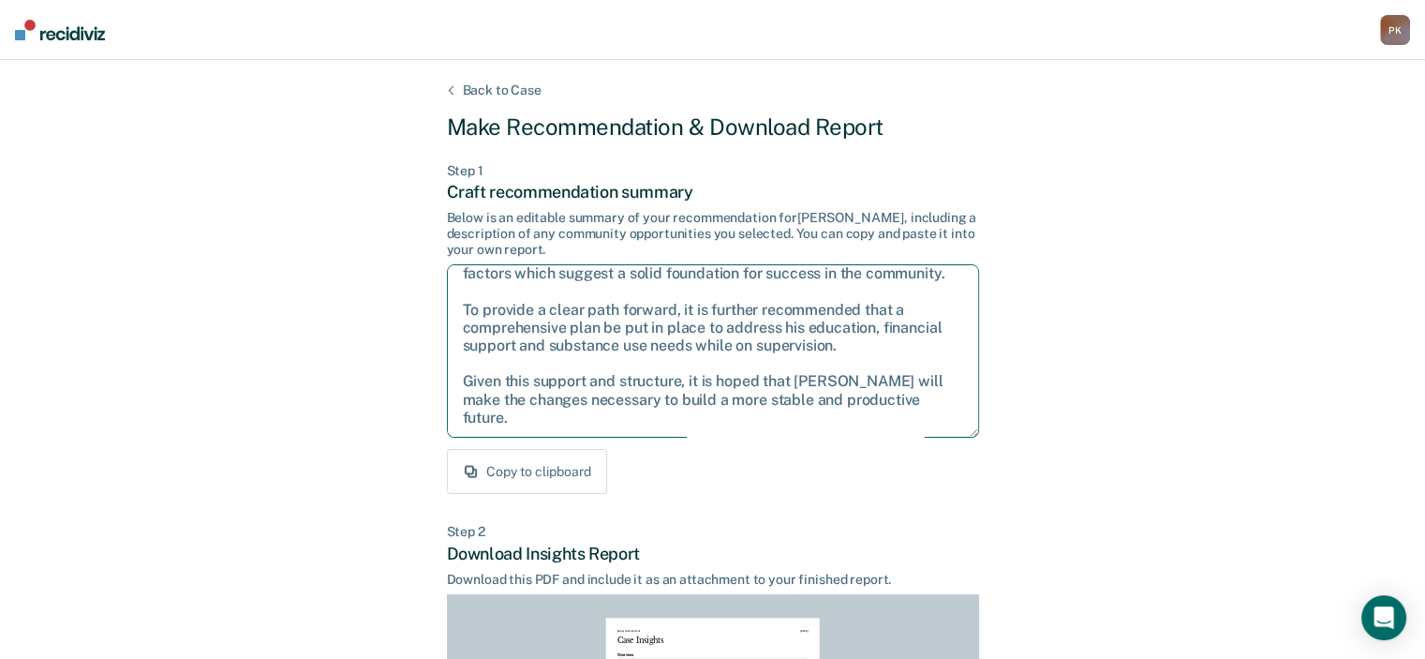
drag, startPoint x: 461, startPoint y: 284, endPoint x: 767, endPoint y: 397, distance: 326.7
click at [978, 452] on div "Step 1 Craft recommendation summary Below is an editable summary of your recomm…" at bounding box center [713, 329] width 532 height 332
click at [750, 468] on div "Copy to clipboard" at bounding box center [713, 471] width 532 height 45
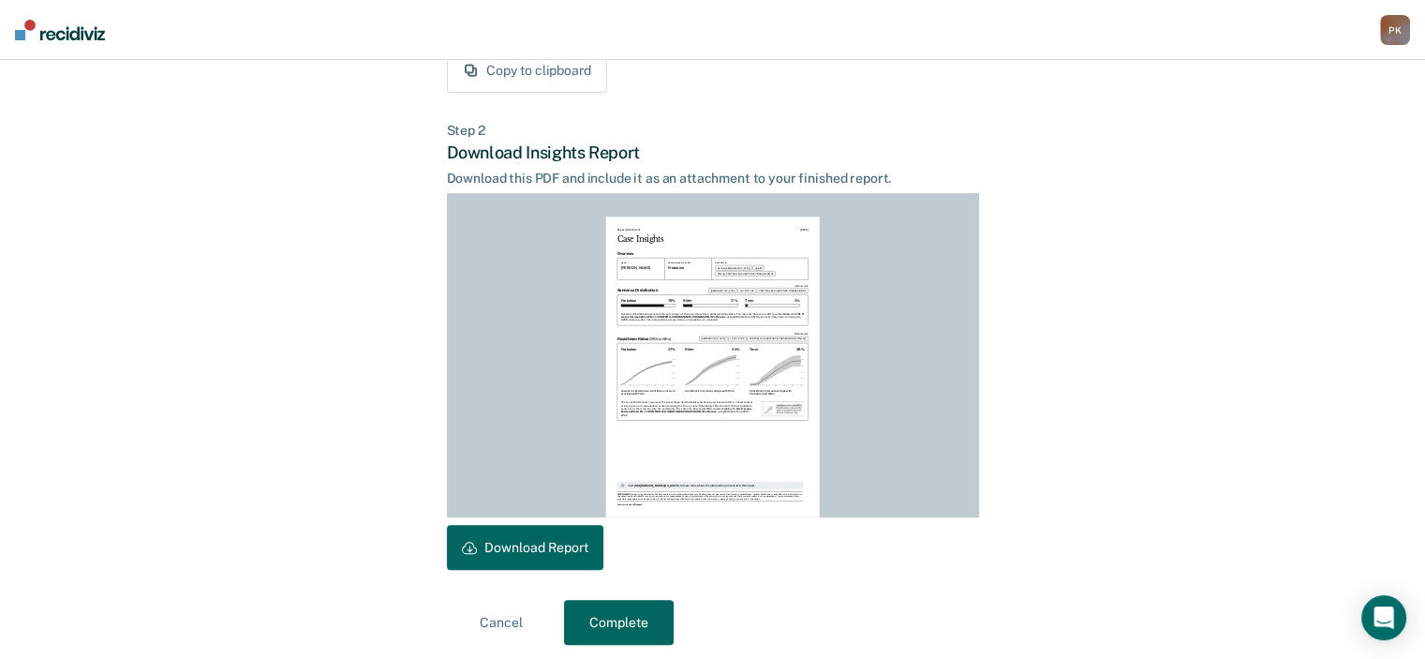
scroll to position [409, 0]
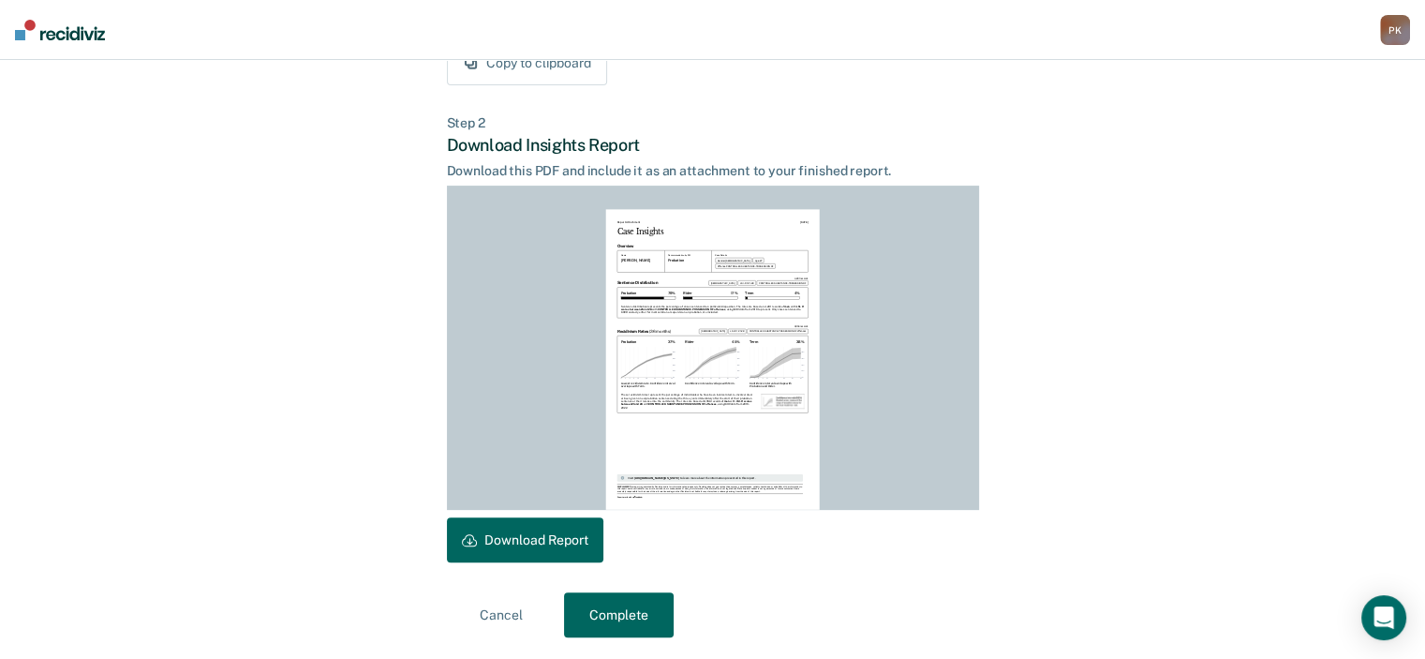
click at [525, 532] on button "Download Report" at bounding box center [525, 539] width 156 height 45
click at [622, 610] on button "Complete" at bounding box center [619, 614] width 110 height 45
